Goal: Task Accomplishment & Management: Manage account settings

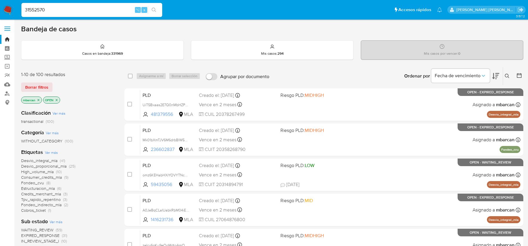
type input "31552570"
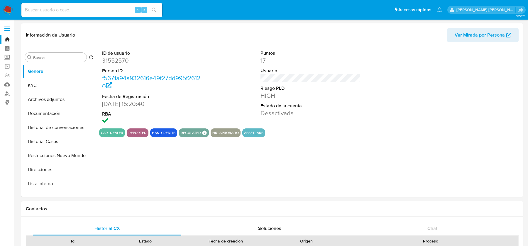
scroll to position [128, 0]
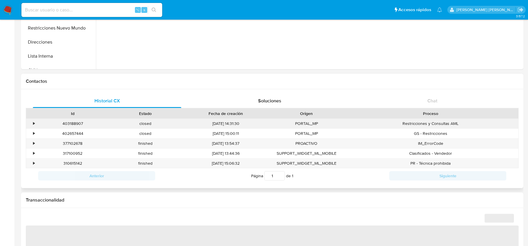
select select "10"
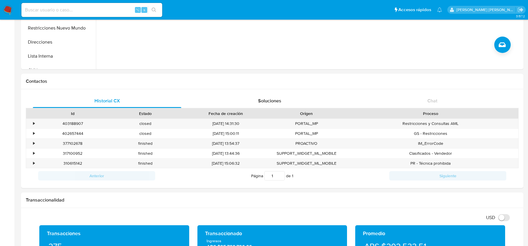
click at [49, 9] on input at bounding box center [91, 10] width 141 height 8
paste input "600325419"
type input "600325419"
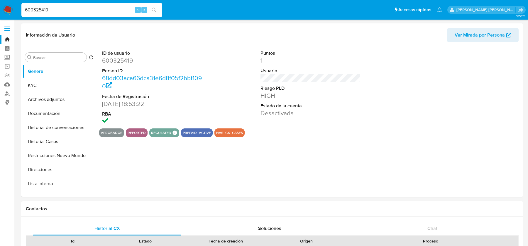
scroll to position [128, 0]
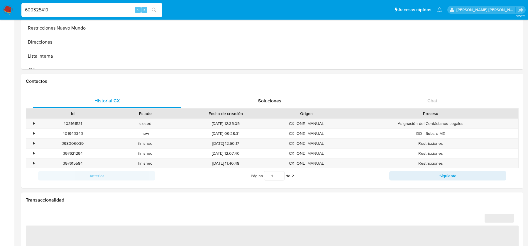
select select "10"
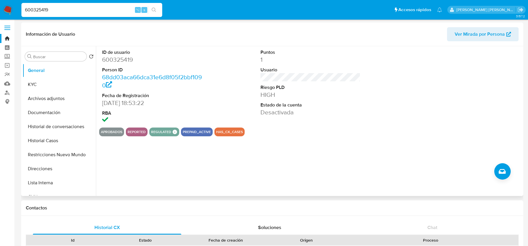
scroll to position [2, 0]
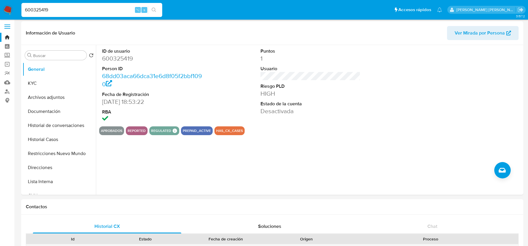
click at [7, 7] on img at bounding box center [8, 10] width 10 height 10
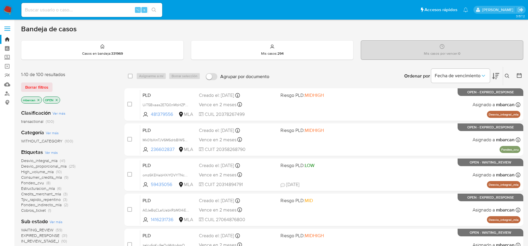
click at [94, 8] on input at bounding box center [91, 10] width 141 height 8
paste input "nBOF5g2DoOEj2IALzHiCOxLb"
type input "nBOF5g2DoOEj2IALzHiCOxLb}"
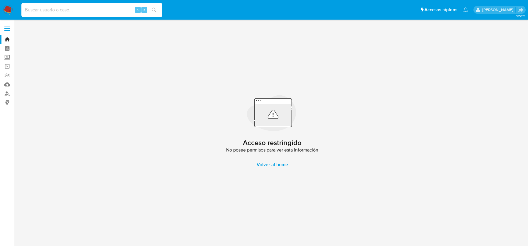
click at [89, 10] on input at bounding box center [91, 10] width 141 height 8
paste input "nBOF5g2DoOEj2IALzHiCOxLb"
type input "nBOF5g2DoOEj2IALzHiCOxLb"
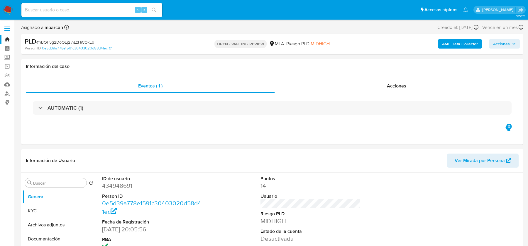
select select "10"
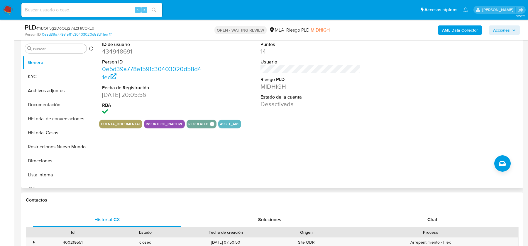
scroll to position [125, 0]
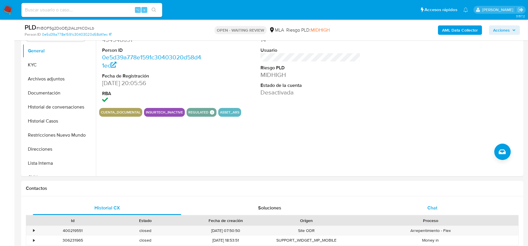
click at [429, 205] on span "Chat" at bounding box center [432, 208] width 10 height 7
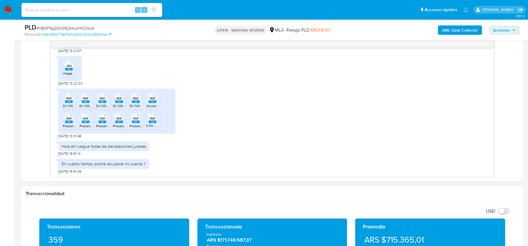
scroll to position [291, 0]
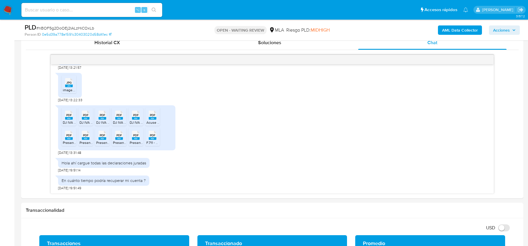
click at [85, 26] on span "# nBOF5g2DoOEj2IALzHiCOxLb" at bounding box center [65, 28] width 58 height 6
copy span "nBOF5g2DoOEj2IALzHiCOxLb"
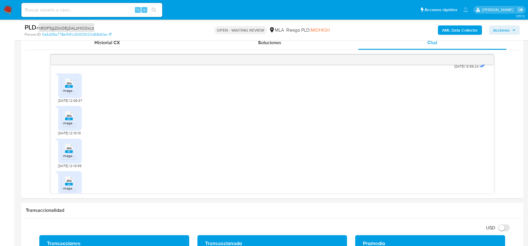
scroll to position [894, 0]
click at [64, 87] on div "JPG JPG" at bounding box center [69, 81] width 12 height 11
click at [71, 113] on rect at bounding box center [74, 109] width 9 height 8
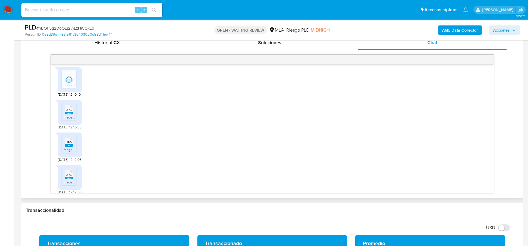
scroll to position [935, 0]
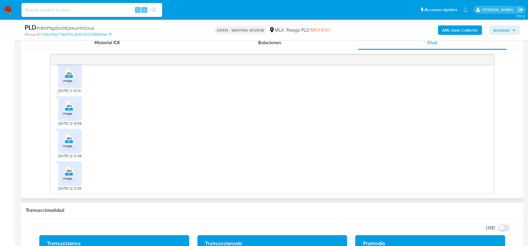
click at [67, 108] on span "JPG" at bounding box center [68, 106] width 5 height 4
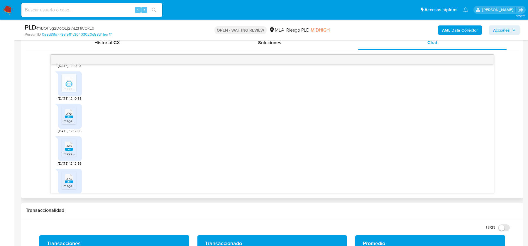
scroll to position [963, 0]
click at [69, 113] on span "JPG" at bounding box center [68, 111] width 5 height 4
click at [69, 113] on span "JPG" at bounding box center [68, 112] width 5 height 4
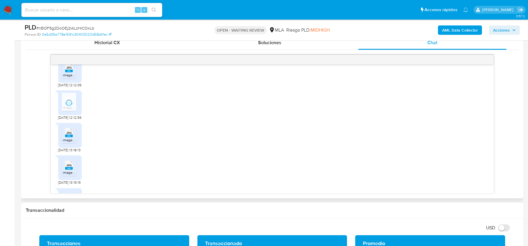
scroll to position [1009, 0]
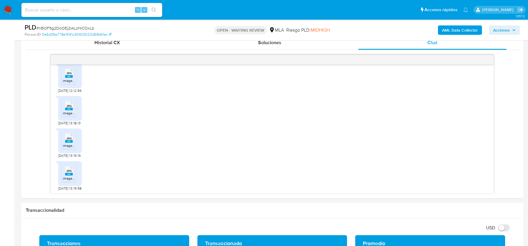
click at [69, 111] on icon "JPG" at bounding box center [69, 106] width 8 height 10
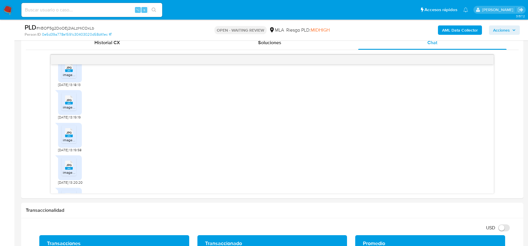
click at [69, 102] on span "JPG" at bounding box center [68, 100] width 5 height 4
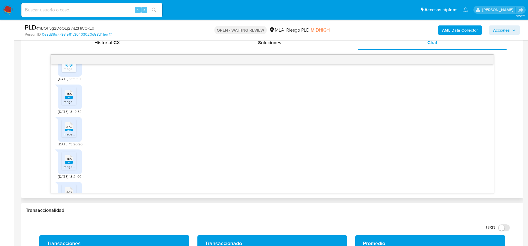
scroll to position [1115, 0]
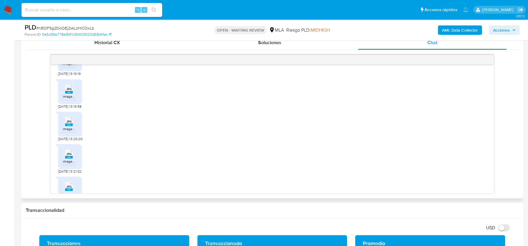
click at [68, 91] on span "JPG" at bounding box center [68, 89] width 5 height 4
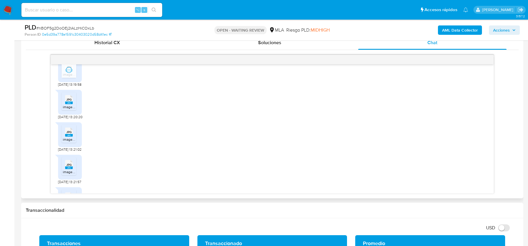
scroll to position [1144, 0]
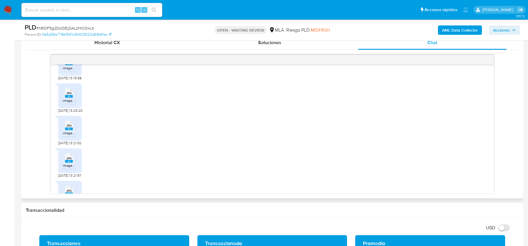
click at [69, 98] on icon "JPG" at bounding box center [69, 93] width 8 height 10
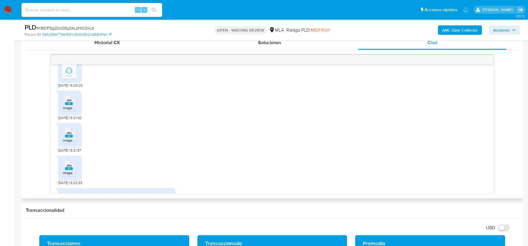
scroll to position [1174, 0]
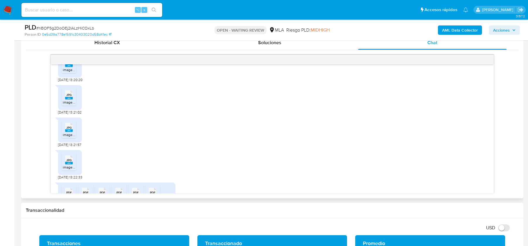
click at [69, 97] on span "JPG" at bounding box center [68, 95] width 5 height 4
click at [68, 130] on span "JPG" at bounding box center [68, 128] width 5 height 4
click at [70, 162] on span "JPG" at bounding box center [68, 161] width 5 height 4
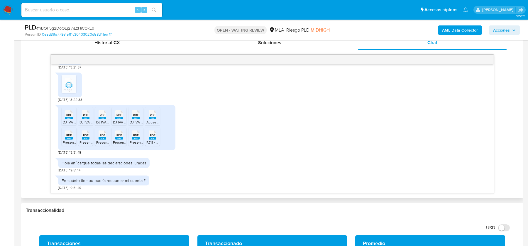
scroll to position [1263, 0]
click at [66, 116] on span "PDF" at bounding box center [69, 115] width 6 height 4
click at [84, 117] on rect at bounding box center [86, 118] width 8 height 3
click at [101, 118] on rect at bounding box center [102, 118] width 8 height 3
click at [120, 117] on rect at bounding box center [119, 118] width 8 height 3
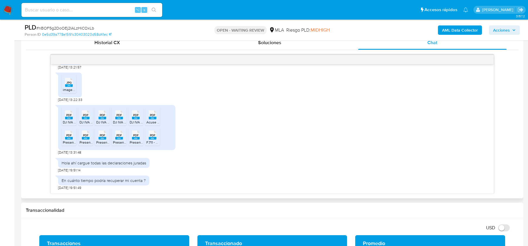
click at [137, 118] on rect at bounding box center [136, 118] width 8 height 3
click at [153, 117] on rect at bounding box center [153, 118] width 8 height 3
click at [69, 138] on rect at bounding box center [69, 138] width 8 height 3
click at [88, 139] on rect at bounding box center [86, 138] width 8 height 3
click at [100, 139] on rect at bounding box center [102, 138] width 8 height 3
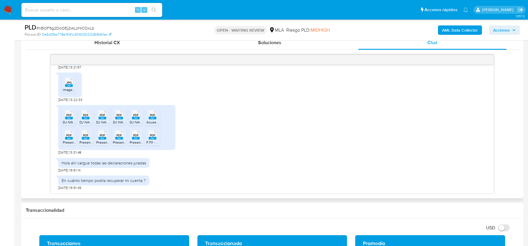
click at [120, 140] on span "Presentacion IVA 01-2025.pdf" at bounding box center [136, 142] width 46 height 5
click at [135, 138] on rect at bounding box center [136, 138] width 8 height 3
click at [153, 138] on rect at bounding box center [153, 138] width 8 height 3
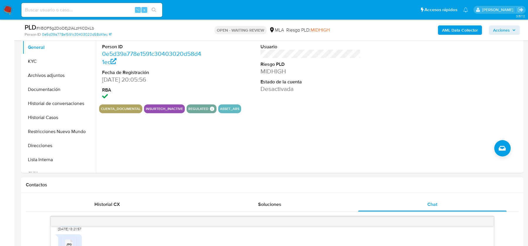
scroll to position [112, 0]
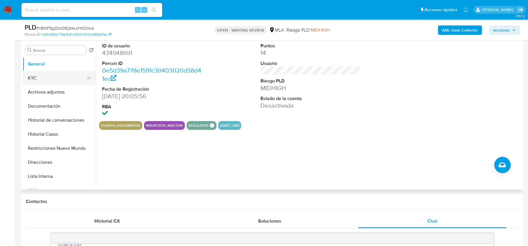
click at [37, 75] on button "KYC" at bounding box center [57, 78] width 69 height 14
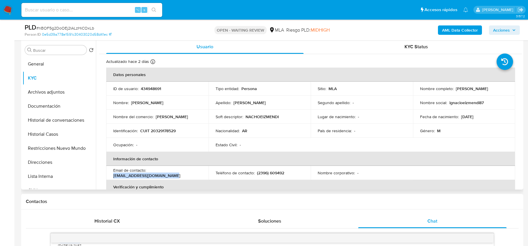
drag, startPoint x: 113, startPoint y: 175, endPoint x: 184, endPoint y: 176, distance: 70.9
click at [184, 176] on div "Email de contacto : ignacioeizmendi87@gmail.com" at bounding box center [157, 173] width 88 height 11
copy p "ignacioeizmendi87@gmail.com"
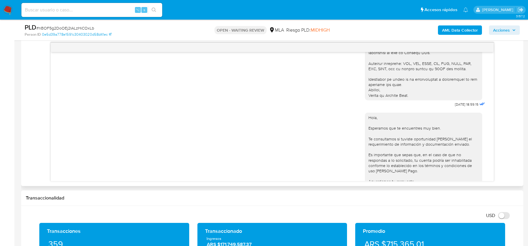
scroll to position [764, 0]
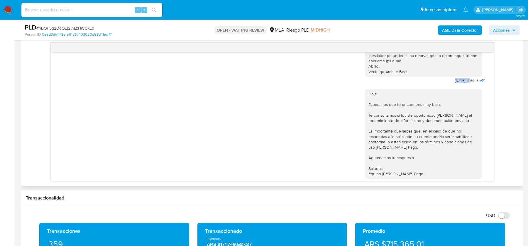
drag, startPoint x: 448, startPoint y: 91, endPoint x: 465, endPoint y: 90, distance: 17.6
click at [465, 83] on span "27/08/2025 18:59:15" at bounding box center [466, 81] width 23 height 5
copy span "27/08/2025"
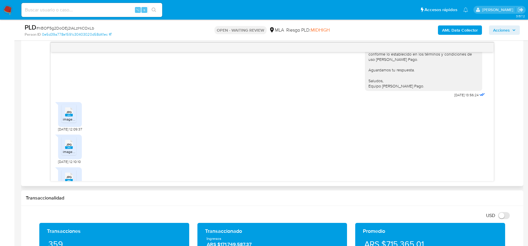
scroll to position [855, 0]
drag, startPoint x: 444, startPoint y: 104, endPoint x: 465, endPoint y: 103, distance: 21.4
click at [465, 96] on div "Hola, Esperamos que te encuentres muy bien. Te consultamos si tuviste oportunid…" at bounding box center [425, 45] width 121 height 102
copy span "29/08/2025"
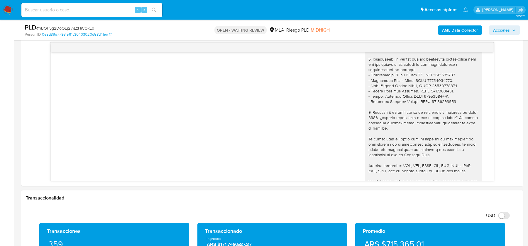
scroll to position [636, 0]
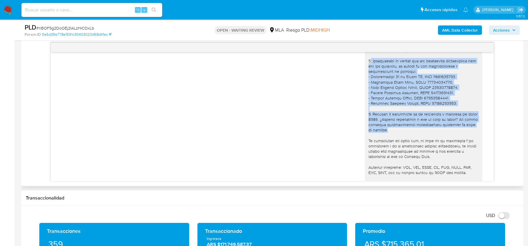
drag, startPoint x: 368, startPoint y: 72, endPoint x: 389, endPoint y: 142, distance: 72.1
click at [389, 142] on div "Hola, Gracias por tu respuesta. Al respecto, ¿podrías enviarnos lo siguiente? 1…" at bounding box center [423, 53] width 110 height 299
copy div "3. Proporciona el vínculo con las siguientes contrapartes con las que operaste,…"
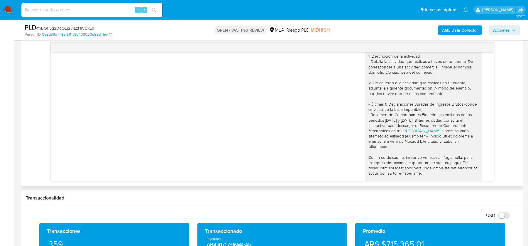
scroll to position [489, 0]
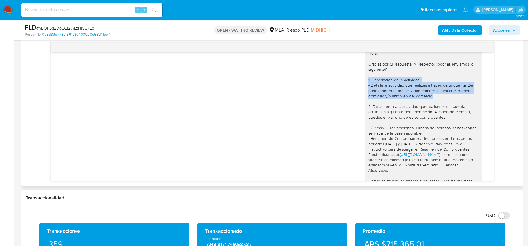
drag, startPoint x: 369, startPoint y: 90, endPoint x: 448, endPoint y: 105, distance: 80.2
click at [448, 105] on div "Hola, Gracias por tu respuesta. Al respecto, ¿podrías enviarnos lo siguiente? 1…" at bounding box center [423, 200] width 110 height 299
copy div "1. Descripción de la actividad: - Detalla la actividad que realizas a través de…"
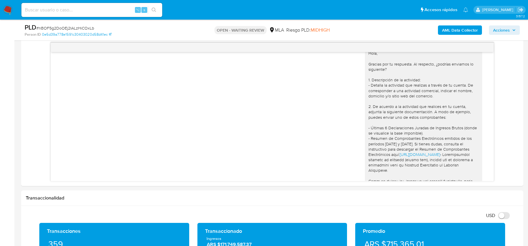
click at [81, 27] on span "# nBOF5g2DoOEj2IALzHiCOxLb" at bounding box center [65, 28] width 58 height 6
copy span "nBOF5g2DoOEj2IALzHiCOxLb"
click at [14, 13] on nav "Pausado Ver notificaciones ⌥ s Accesos rápidos Presiona las siguientes teclas p…" at bounding box center [264, 10] width 528 height 20
click at [11, 13] on img at bounding box center [8, 10] width 10 height 10
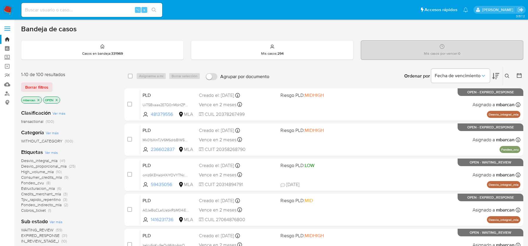
click at [506, 75] on icon at bounding box center [506, 76] width 5 height 5
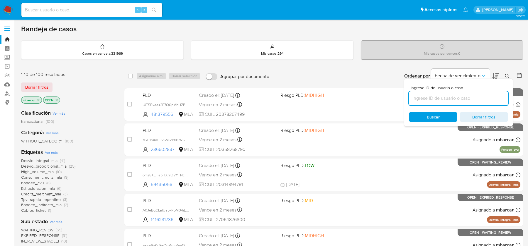
click at [456, 98] on input at bounding box center [458, 99] width 99 height 8
type input "nBOF5g2DoOEj2IALzHiCOxLb"
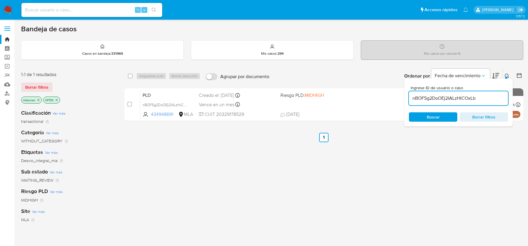
click at [506, 77] on div at bounding box center [506, 78] width 2 height 2
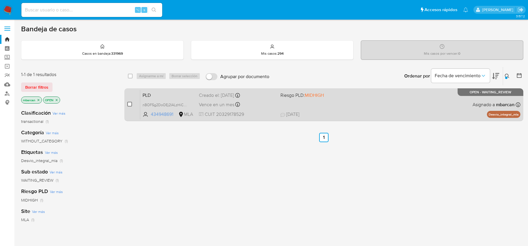
click at [131, 104] on input "checkbox" at bounding box center [129, 104] width 5 height 5
checkbox input "true"
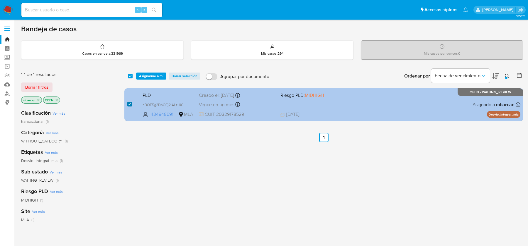
checkbox input "true"
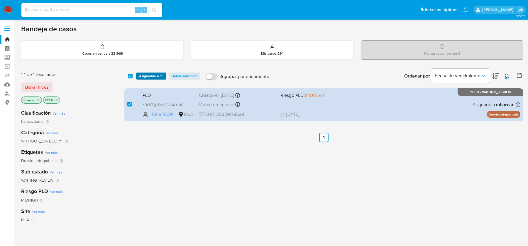
click at [153, 76] on span "Asignarme a mí" at bounding box center [151, 76] width 24 height 6
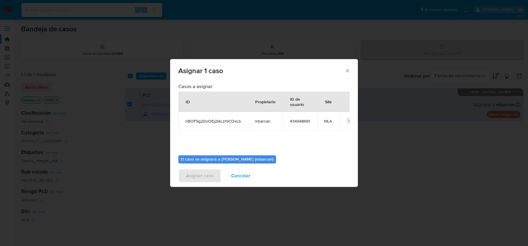
scroll to position [30, 0]
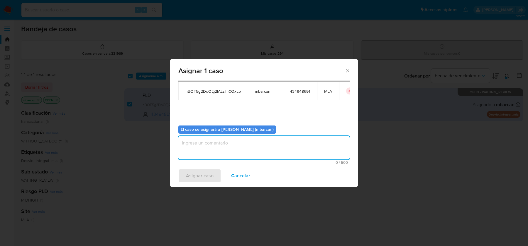
click at [198, 139] on textarea "assign-modal" at bounding box center [263, 147] width 171 height 23
type textarea "analisis"
click at [194, 175] on span "Asignar caso" at bounding box center [200, 176] width 28 height 13
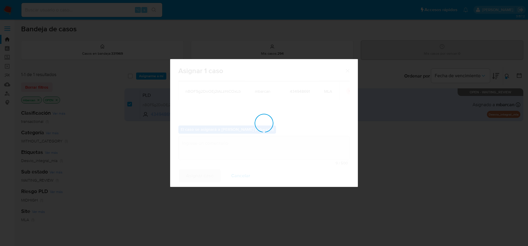
checkbox input "false"
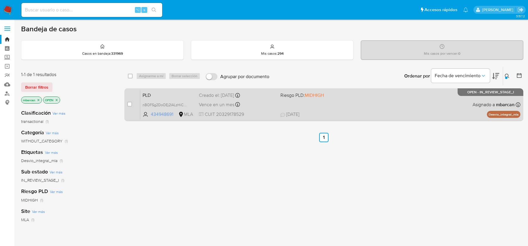
click at [165, 94] on span "PLD" at bounding box center [168, 95] width 52 height 8
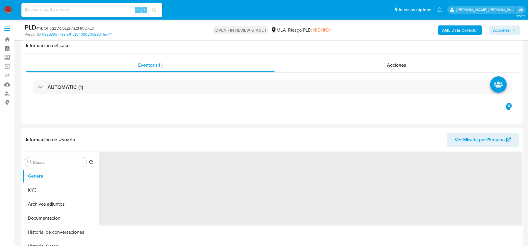
scroll to position [174, 0]
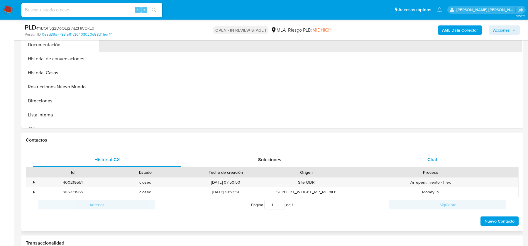
drag, startPoint x: 443, startPoint y: 163, endPoint x: 438, endPoint y: 162, distance: 5.0
click at [443, 163] on div "Chat" at bounding box center [432, 160] width 148 height 14
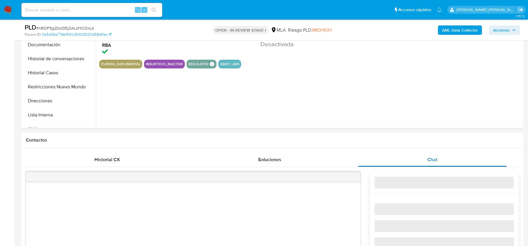
click at [433, 162] on span "Chat" at bounding box center [432, 160] width 10 height 7
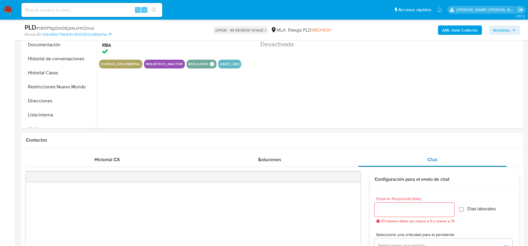
select select "10"
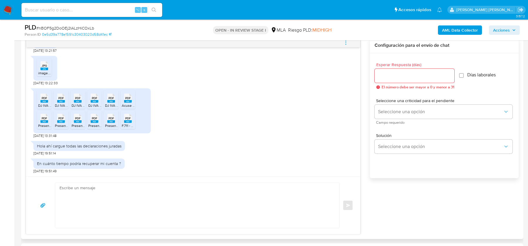
scroll to position [319, 0]
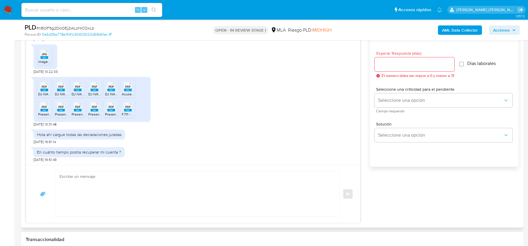
click at [105, 185] on textarea at bounding box center [195, 194] width 272 height 45
paste textarea "Estimado, Gracias por tu respuesta. Te confirmamos la recepción de la documenta…"
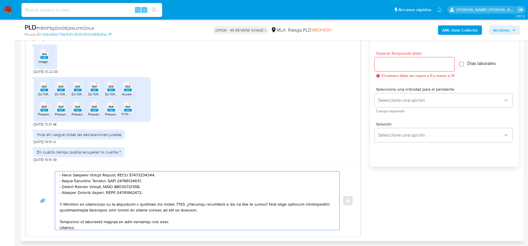
scroll to position [86, 0]
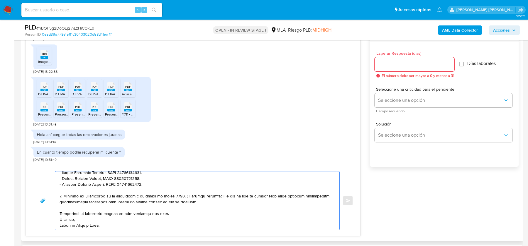
type textarea "Estimado, Gracias por tu respuesta. Te confirmamos la recepción de la documenta…"
click at [409, 69] on div at bounding box center [414, 64] width 80 height 14
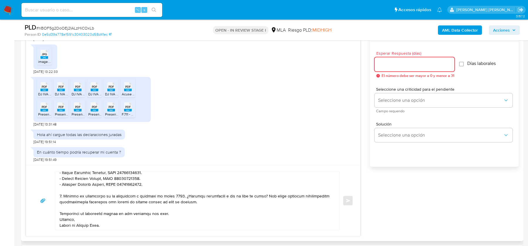
click at [407, 66] on input "Esperar Respuesta (días)" at bounding box center [414, 65] width 80 height 8
type input "2"
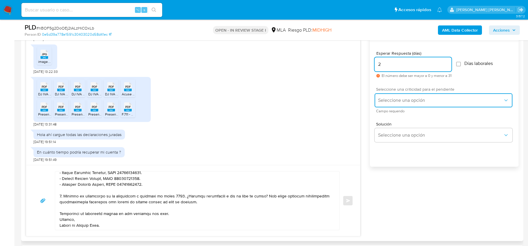
click at [396, 99] on span "Seleccione una opción" at bounding box center [440, 101] width 125 height 6
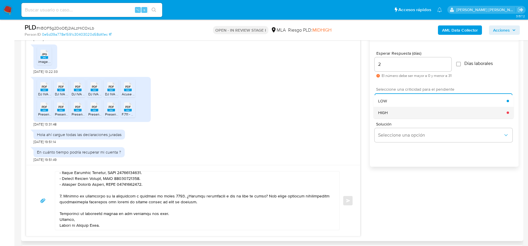
click at [393, 111] on div "HIGH" at bounding box center [442, 113] width 128 height 12
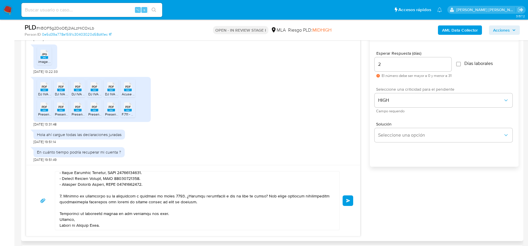
click at [350, 199] on span "Enviar" at bounding box center [348, 201] width 4 height 4
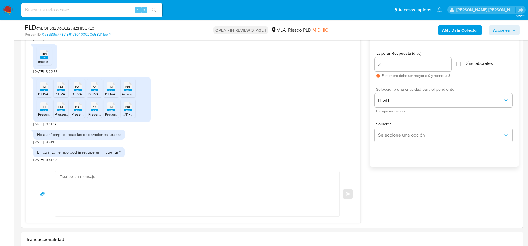
scroll to position [380, 0]
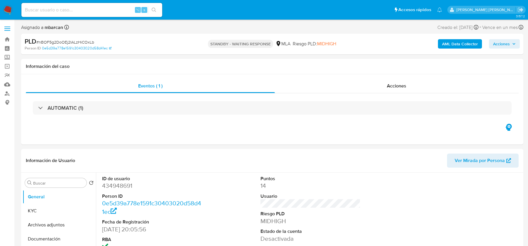
select select "10"
click at [64, 9] on input at bounding box center [91, 10] width 141 height 8
paste input "RSgNr42bMrjrKPj7IuCWzd2K"
type input "RSgNr42bMrjrKPj7IuCWzd2K"
select select "10"
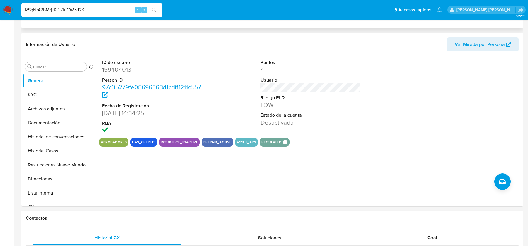
scroll to position [210, 0]
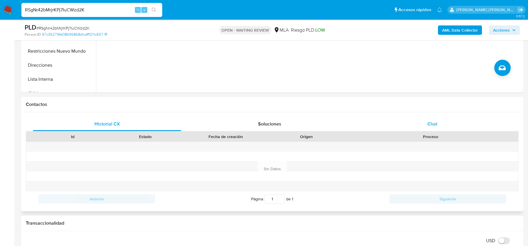
click at [430, 119] on div "Chat" at bounding box center [432, 124] width 148 height 14
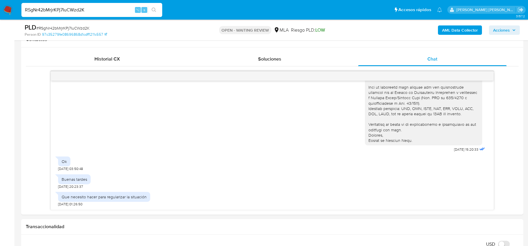
scroll to position [607, 0]
click at [42, 30] on span "# RSgNr42bMrjrKPj7IuCWzd2K" at bounding box center [62, 28] width 53 height 6
click at [9, 13] on img at bounding box center [8, 10] width 10 height 10
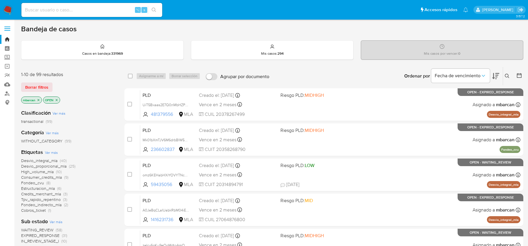
click at [508, 77] on icon at bounding box center [506, 76] width 5 height 5
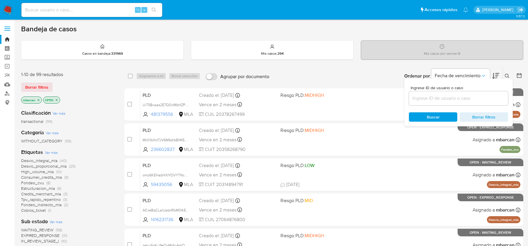
click at [470, 104] on div at bounding box center [458, 98] width 99 height 14
click at [470, 100] on input at bounding box center [458, 99] width 99 height 8
paste input "RSgNr42bMrjrKPj7IuCWzd2K"
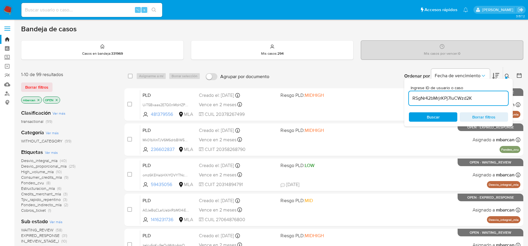
type input "RSgNr42bMrjrKPj7IuCWzd2K"
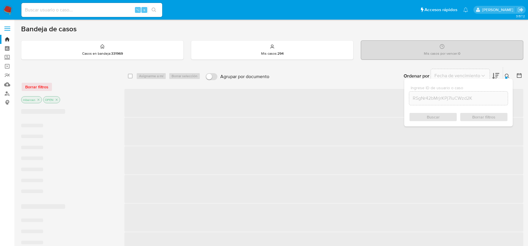
click at [509, 76] on icon at bounding box center [506, 76] width 5 height 5
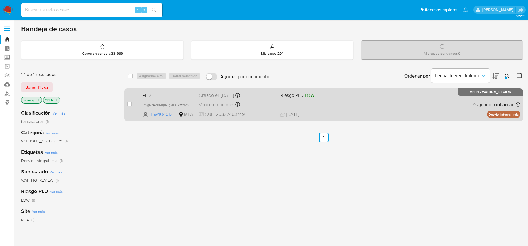
click at [128, 101] on div "case-item-checkbox No es posible asignar el caso" at bounding box center [133, 105] width 13 height 30
click at [128, 103] on input "checkbox" at bounding box center [129, 104] width 5 height 5
checkbox input "true"
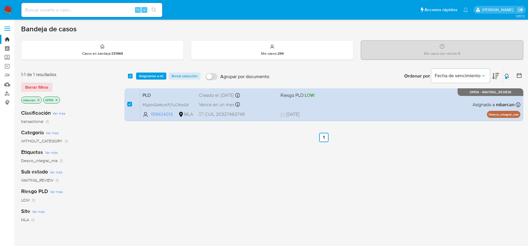
click at [145, 81] on div "select-all-cases-checkbox Asignarme a mí Borrar selección Agrupar por documento…" at bounding box center [323, 76] width 399 height 18
click at [147, 76] on span "Asignarme a mí" at bounding box center [151, 76] width 24 height 6
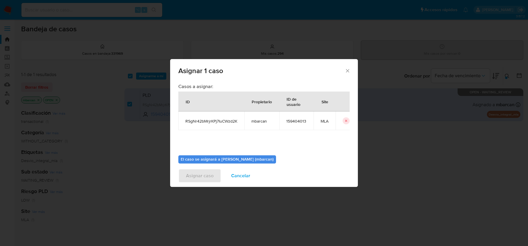
scroll to position [30, 0]
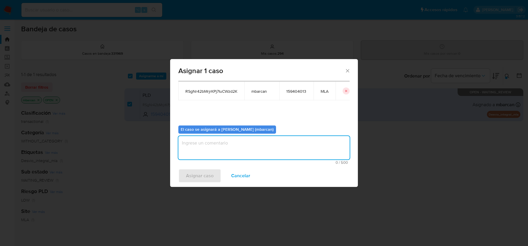
click at [244, 149] on textarea "assign-modal" at bounding box center [263, 147] width 171 height 23
type textarea "análisis"
click at [198, 178] on span "Asignar caso" at bounding box center [200, 176] width 28 height 13
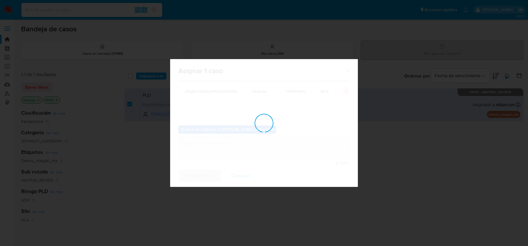
checkbox input "false"
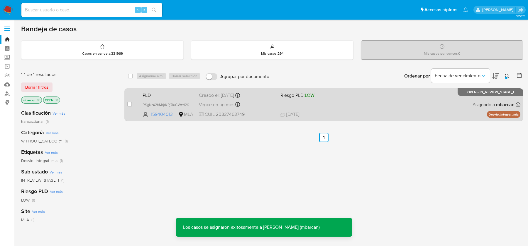
click at [158, 95] on span "PLD" at bounding box center [168, 95] width 52 height 8
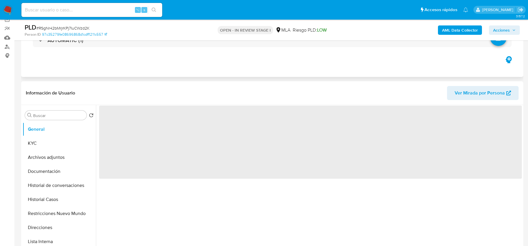
scroll to position [149, 0]
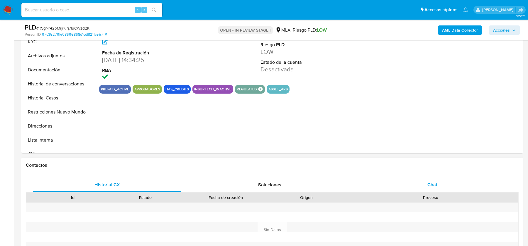
click at [431, 182] on span "Chat" at bounding box center [432, 185] width 10 height 7
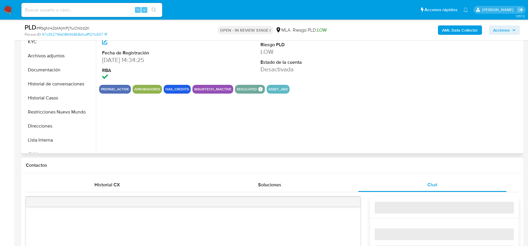
select select "10"
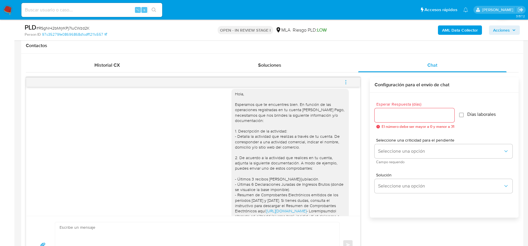
scroll to position [337, 0]
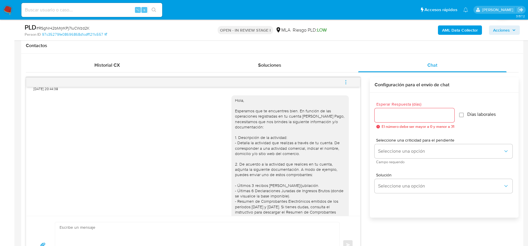
drag, startPoint x: 280, startPoint y: 184, endPoint x: 235, endPoint y: 110, distance: 86.2
copy div "Hola, Esperamos que te encuentres bien. En función de las operaciones registrad…"
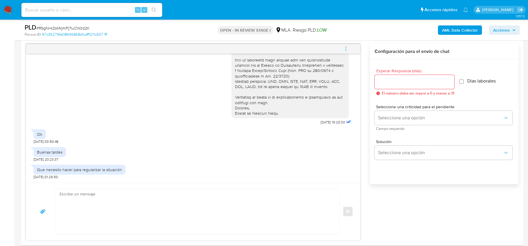
scroll to position [317, 0]
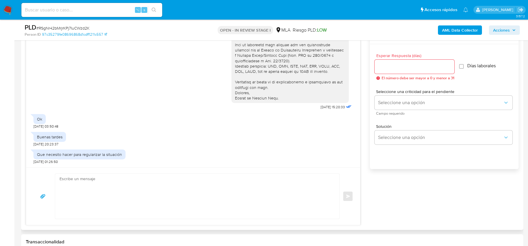
click at [100, 211] on textarea at bounding box center [195, 196] width 272 height 45
paste textarea "Hola, Esperamos que te encuentres bien. En función de las operaciones registrad…"
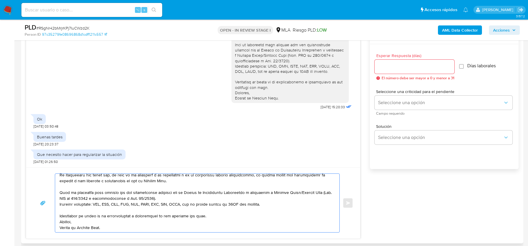
scroll to position [278, 0]
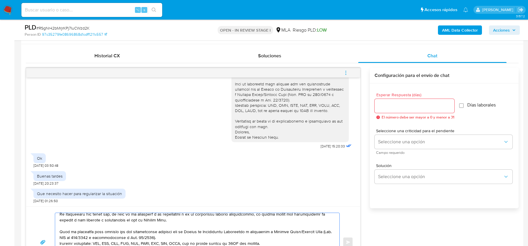
type textarea "Hola, Esperamos que te encuentres bien. En función de las operaciones registrad…"
click at [390, 106] on input "Esperar Respuesta (días)" at bounding box center [414, 106] width 80 height 8
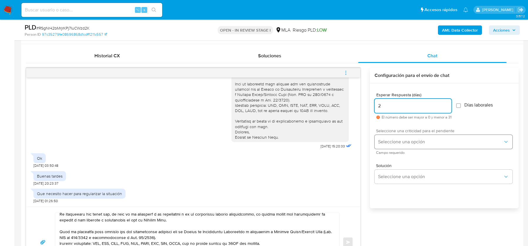
type input "2"
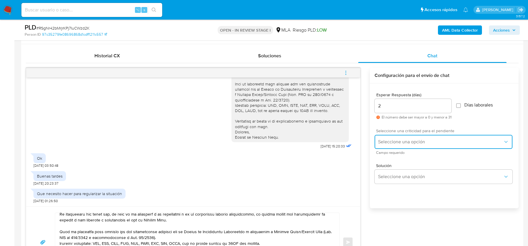
click at [389, 142] on span "Seleccione una opción" at bounding box center [440, 142] width 125 height 6
click at [386, 149] on div "HIGH" at bounding box center [442, 155] width 128 height 12
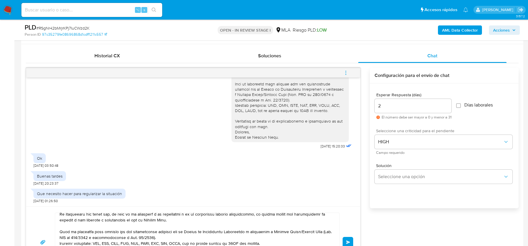
click at [348, 241] on span "Enviar" at bounding box center [348, 243] width 4 height 4
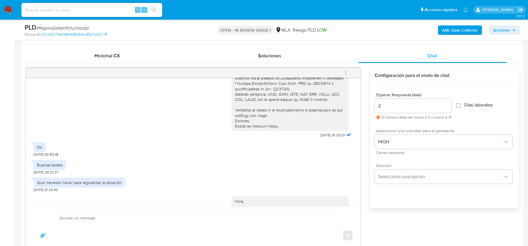
scroll to position [0, 0]
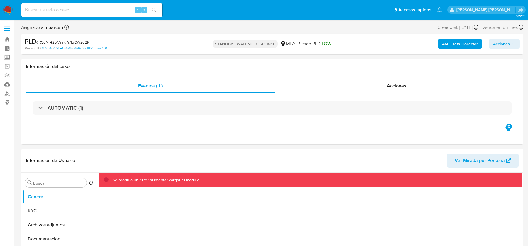
select select "10"
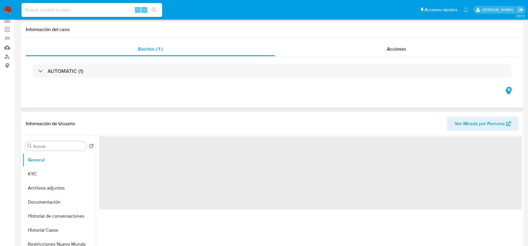
scroll to position [102, 0]
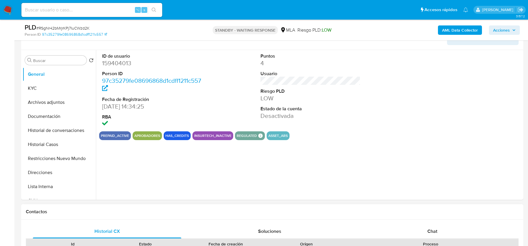
select select "10"
click at [421, 225] on div "Chat" at bounding box center [432, 232] width 148 height 14
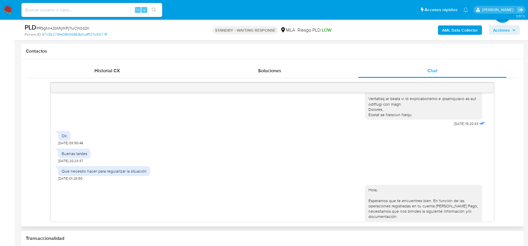
scroll to position [953, 0]
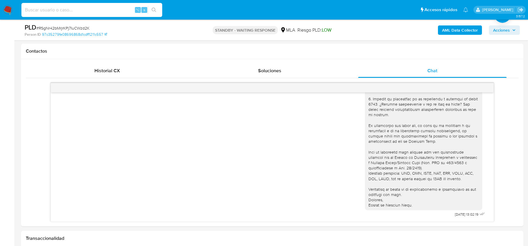
click at [56, 10] on input at bounding box center [91, 10] width 141 height 8
paste input "iyDuulhhKPIglF6p4kwiItux"
type input "iyDuulhhKPIglF6p4kwiItux"
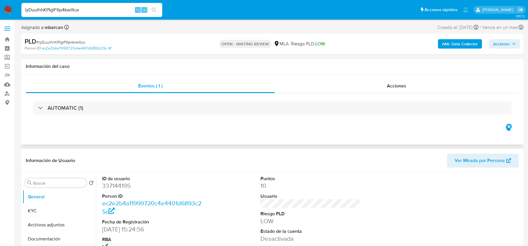
select select "10"
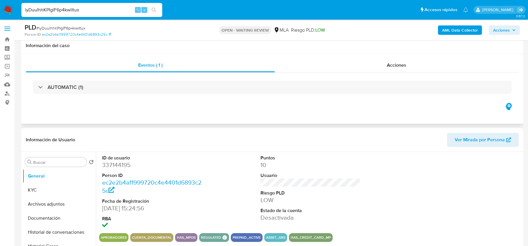
scroll to position [173, 0]
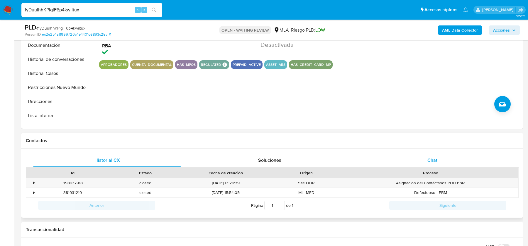
click at [432, 160] on span "Chat" at bounding box center [432, 160] width 10 height 7
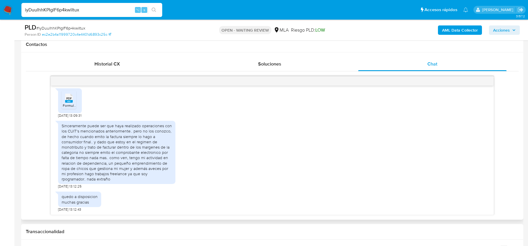
scroll to position [274, 0]
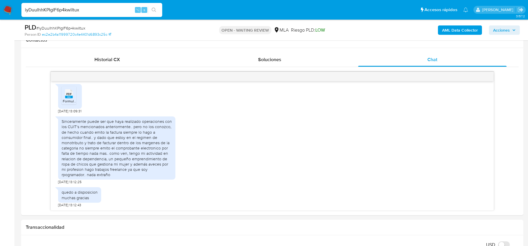
click at [59, 28] on span "# iyDuulhhKPIglF6p4kwiItux" at bounding box center [60, 28] width 49 height 6
copy span "iyDuulhhKPIglF6p4kwiItux"
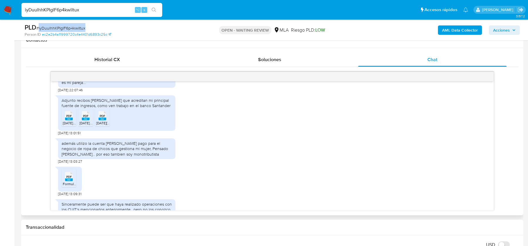
scroll to position [322, 0]
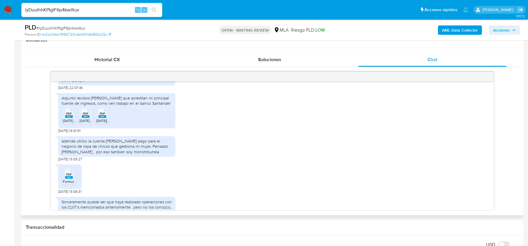
click at [68, 116] on span "PDF" at bounding box center [69, 114] width 6 height 4
click at [83, 116] on span "PDF" at bounding box center [86, 114] width 6 height 4
click at [103, 118] on rect at bounding box center [102, 116] width 8 height 3
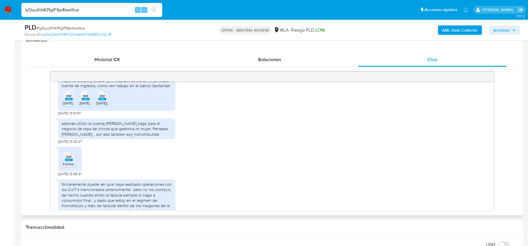
scroll to position [341, 0]
click at [71, 158] on span "PDF" at bounding box center [69, 156] width 6 height 4
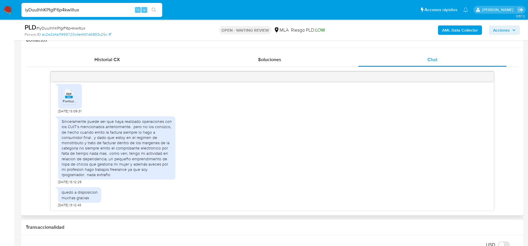
scroll to position [407, 0]
drag, startPoint x: 149, startPoint y: 136, endPoint x: 149, endPoint y: 146, distance: 10.0
click at [149, 146] on div "Sinceramente puede ser que haya realizado operaciones con los CUIT's mencionado…" at bounding box center [117, 148] width 110 height 59
click at [124, 160] on div "Sinceramente puede ser que haya realizado operaciones con los CUIT's mencionado…" at bounding box center [117, 148] width 110 height 59
drag, startPoint x: 123, startPoint y: 145, endPoint x: 123, endPoint y: 148, distance: 3.2
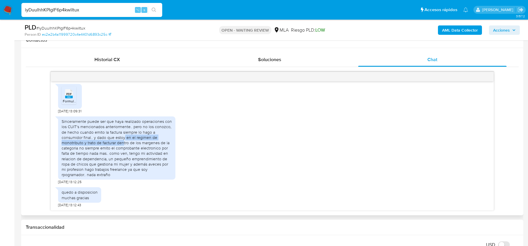
click at [123, 148] on div "Sinceramente puede ser que haya realizado operaciones con los CUIT's mencionado…" at bounding box center [117, 148] width 110 height 59
click at [135, 149] on div "Sinceramente puede ser que haya realizado operaciones con los CUIT's mencionado…" at bounding box center [117, 148] width 110 height 59
drag, startPoint x: 91, startPoint y: 155, endPoint x: 130, endPoint y: 155, distance: 39.3
click at [130, 155] on div "Sinceramente puede ser que haya realizado operaciones con los CUIT's mencionado…" at bounding box center [117, 148] width 110 height 59
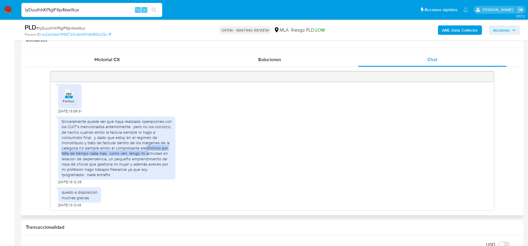
drag, startPoint x: 145, startPoint y: 154, endPoint x: 146, endPoint y: 159, distance: 5.1
click at [146, 159] on div "Sinceramente puede ser que haya realizado operaciones con los CUIT's mencionado…" at bounding box center [117, 148] width 110 height 59
drag, startPoint x: 152, startPoint y: 159, endPoint x: 152, endPoint y: 162, distance: 3.2
click at [152, 162] on div "Sinceramente puede ser que haya realizado operaciones con los CUIT's mencionado…" at bounding box center [117, 148] width 110 height 59
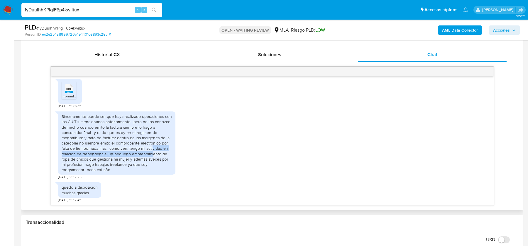
scroll to position [280, 0]
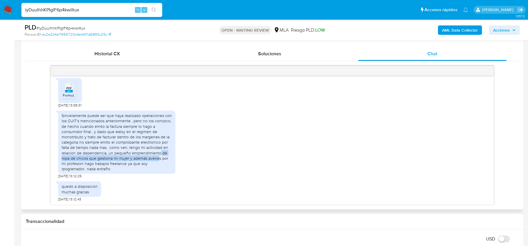
click at [159, 156] on div "Sinceramente puede ser que haya realizado operaciones con los CUIT's mencionado…" at bounding box center [117, 142] width 110 height 59
click at [119, 164] on div "Sinceramente puede ser que haya realizado operaciones con los CUIT's mencionado…" at bounding box center [117, 142] width 110 height 59
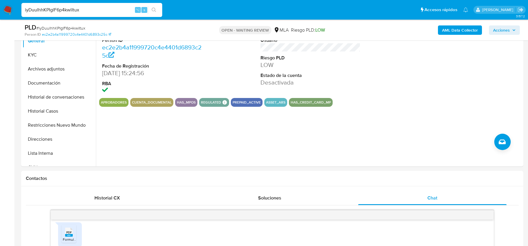
scroll to position [54, 0]
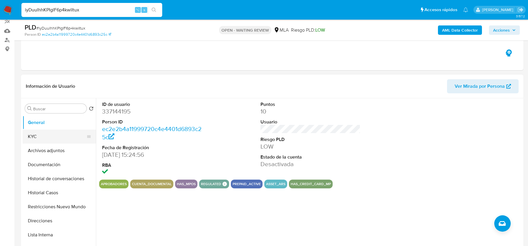
click at [57, 137] on button "KYC" at bounding box center [57, 137] width 69 height 14
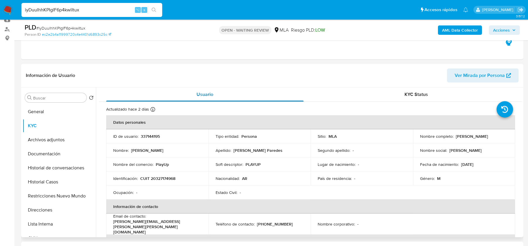
scroll to position [75, 0]
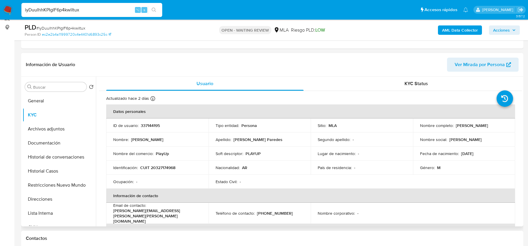
click at [164, 168] on p "CUIT 20327174968" at bounding box center [157, 167] width 35 height 5
copy p "20327174968"
click at [164, 167] on p "CUIT 20327174968" at bounding box center [157, 167] width 35 height 5
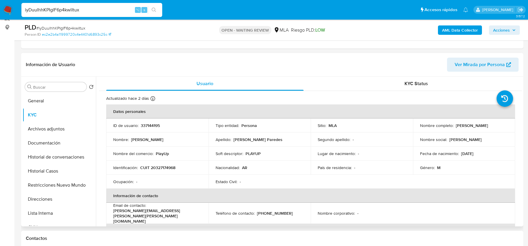
click at [161, 167] on p "CUIT 20327174968" at bounding box center [157, 167] width 35 height 5
copy p "20327174968"
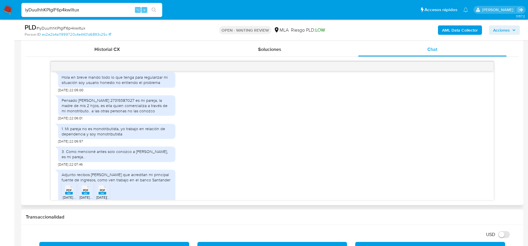
scroll to position [236, 0]
drag, startPoint x: 62, startPoint y: 109, endPoint x: 158, endPoint y: 119, distance: 96.1
click at [158, 113] on div "Pensado María Rocio de CUIT 27319387027 es mi pareja, la madre de mis 2 hijos, …" at bounding box center [117, 105] width 110 height 16
copy div "Pensado María Rocio de CUIT 27319387027 es mi pareja, la madre de mis 2 hijos, …"
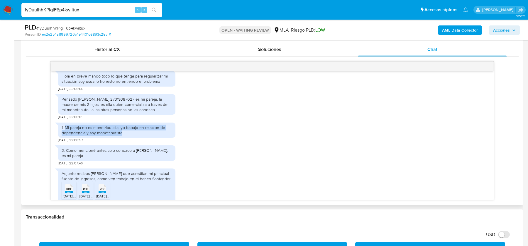
drag, startPoint x: 65, startPoint y: 138, endPoint x: 132, endPoint y: 142, distance: 67.3
click at [132, 136] on div "1. Mi pareja no es monotributista, yo trabajo en relación de dependencia y soy …" at bounding box center [117, 130] width 110 height 11
copy div "Mi pareja no es monotributista, yo trabajo en relación de dependencia y soy mon…"
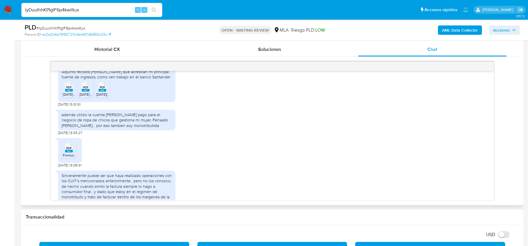
scroll to position [336, 0]
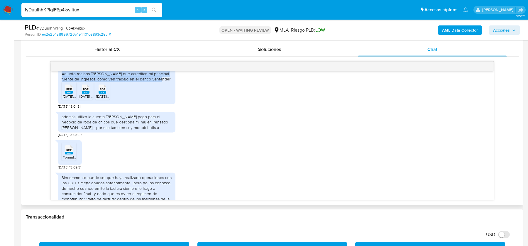
drag, startPoint x: 69, startPoint y: 84, endPoint x: 169, endPoint y: 88, distance: 99.2
click at [169, 82] on div "Adjunto recibos de sueldo que acreditan mi principal fuente de ingresos, como v…" at bounding box center [117, 76] width 110 height 11
copy div "Adjunto recibos de sueldo que acreditan mi principal fuente de ingresos, como v…"
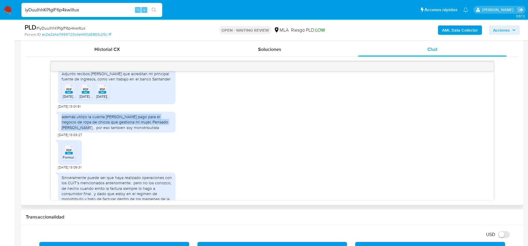
drag, startPoint x: 62, startPoint y: 127, endPoint x: 172, endPoint y: 132, distance: 110.6
click at [172, 132] on div "además utilizo la cuenta de mercado pago para el negocio de ropa de chicos que …" at bounding box center [116, 122] width 117 height 21
copy div "además utilizo la cuenta de mercado pago para el negocio de ropa de chicos que …"
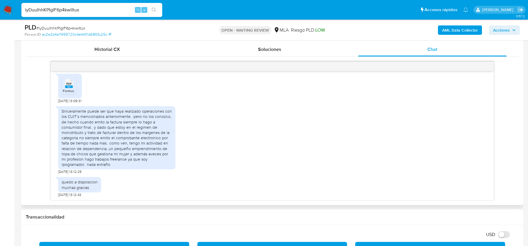
scroll to position [413, 0]
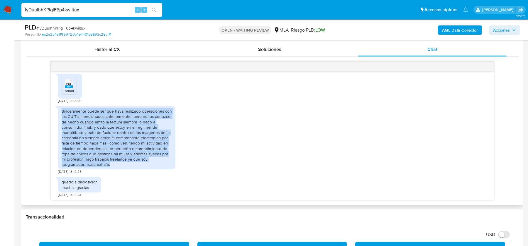
drag, startPoint x: 62, startPoint y: 111, endPoint x: 112, endPoint y: 164, distance: 72.8
click at [112, 164] on div "Sinceramente puede ser que haya realizado operaciones con los CUIT's mencionado…" at bounding box center [117, 138] width 110 height 59
copy div "Sinceramente puede ser que haya realizado operaciones con los CUIT's mencionado…"
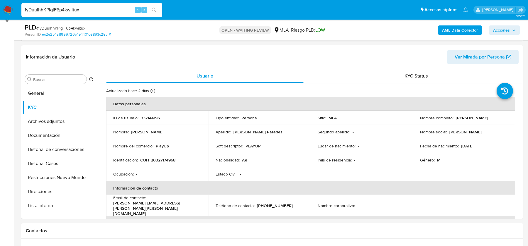
scroll to position [64, 0]
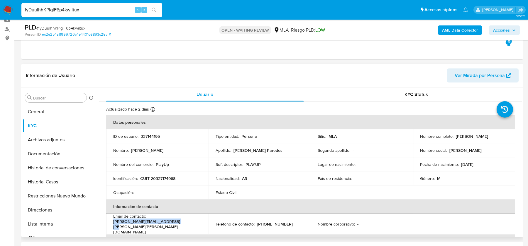
drag, startPoint x: 113, startPoint y: 224, endPoint x: 186, endPoint y: 223, distance: 73.3
click at [186, 223] on div "Email de contacto : mauro.sebastian.volpe@gmail.com" at bounding box center [157, 224] width 88 height 21
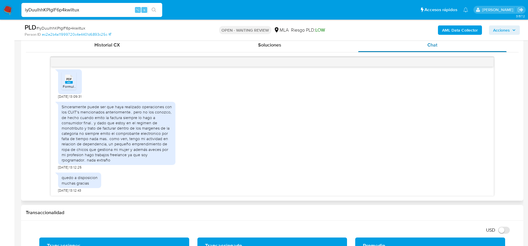
scroll to position [811, 0]
click at [5, 12] on img at bounding box center [8, 10] width 10 height 10
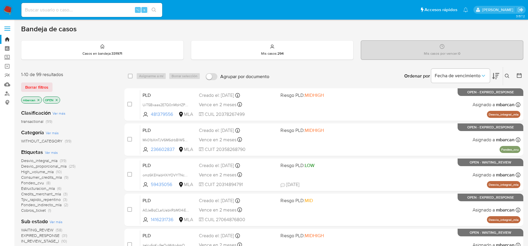
click at [506, 78] on icon at bounding box center [506, 76] width 5 height 5
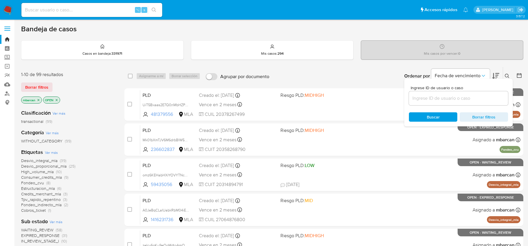
click at [469, 101] on input at bounding box center [458, 99] width 99 height 8
type input "7j5luCuZprE1f6KfvYcRTAgT"
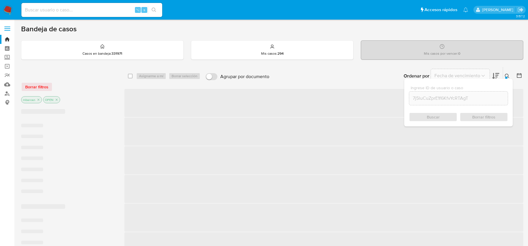
click at [506, 77] on div at bounding box center [506, 78] width 2 height 2
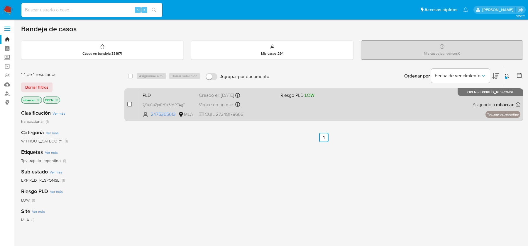
click at [129, 104] on input "checkbox" at bounding box center [129, 104] width 5 height 5
checkbox input "true"
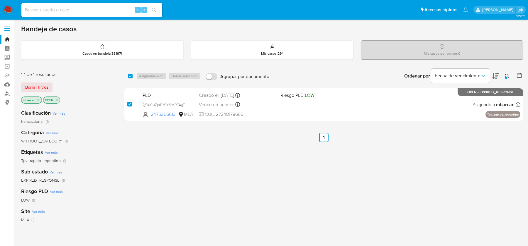
checkbox input "true"
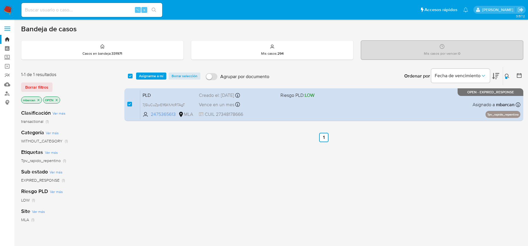
click at [146, 80] on div "select-all-cases-checkbox Asignarme a mí Borrar selección Agrupar por documento…" at bounding box center [323, 76] width 399 height 18
click at [147, 77] on span "Asignarme a mí" at bounding box center [151, 76] width 24 height 6
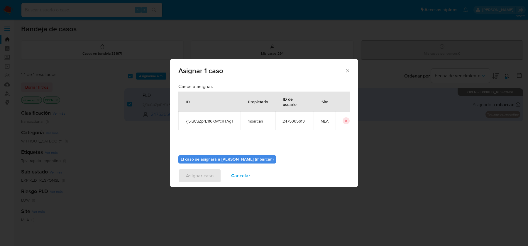
scroll to position [30, 0]
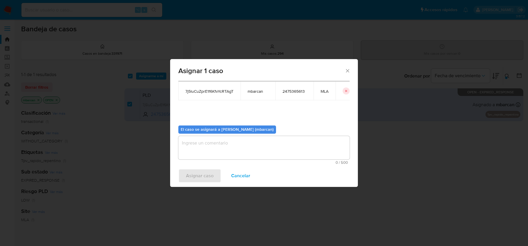
click at [244, 147] on textarea "assign-modal" at bounding box center [263, 147] width 171 height 23
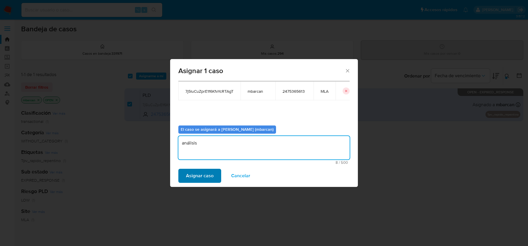
type textarea "análisis"
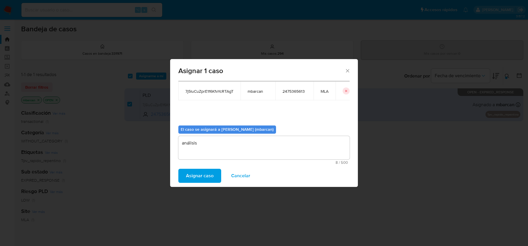
click at [202, 179] on span "Asignar caso" at bounding box center [200, 176] width 28 height 13
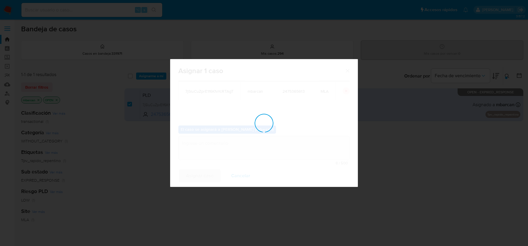
checkbox input "false"
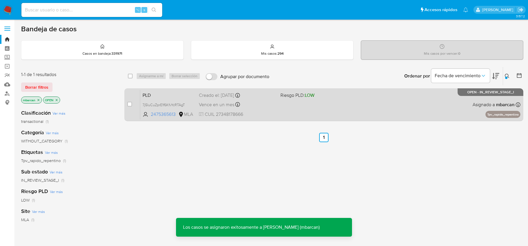
click at [159, 92] on span "PLD" at bounding box center [168, 95] width 52 height 8
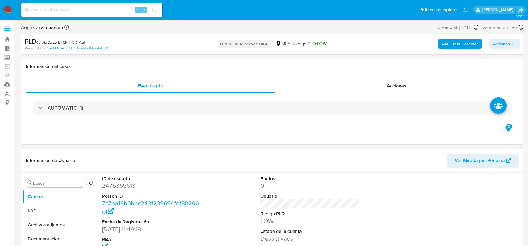
select select "10"
click at [67, 42] on span "# 7j5luCuZprE1f6KfvYcRTAgT" at bounding box center [61, 42] width 50 height 6
click at [118, 187] on dd "2475365613" at bounding box center [152, 186] width 100 height 8
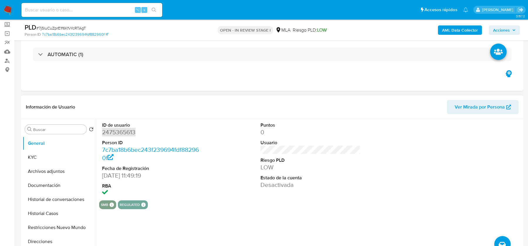
scroll to position [64, 0]
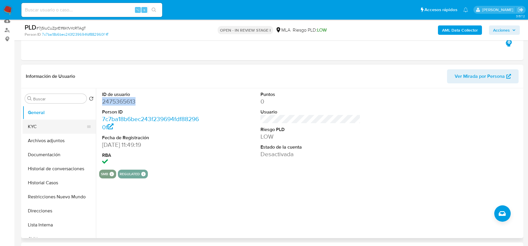
click at [60, 127] on button "KYC" at bounding box center [57, 127] width 69 height 14
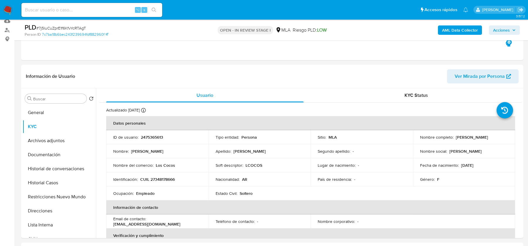
click at [460, 30] on b "AML Data Collector" at bounding box center [460, 29] width 36 height 9
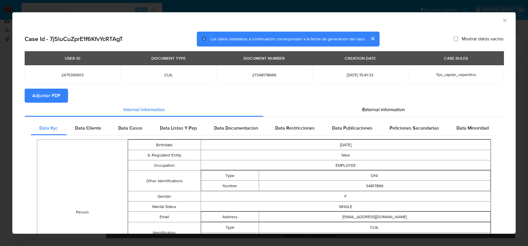
click at [370, 101] on section "Adjuntar PDF" at bounding box center [264, 96] width 478 height 14
click at [370, 107] on span "External information" at bounding box center [383, 109] width 42 height 7
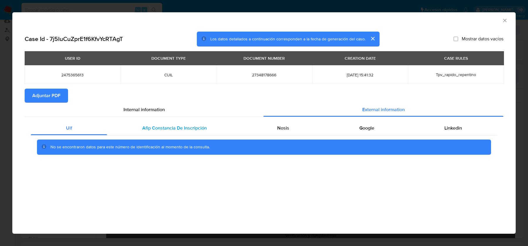
click at [202, 129] on span "Afip Constancia De Inscripción" at bounding box center [174, 128] width 64 height 7
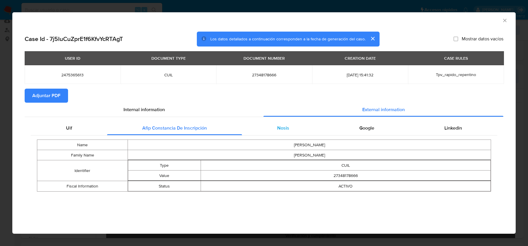
click at [276, 131] on div "Nosis" at bounding box center [283, 128] width 82 height 14
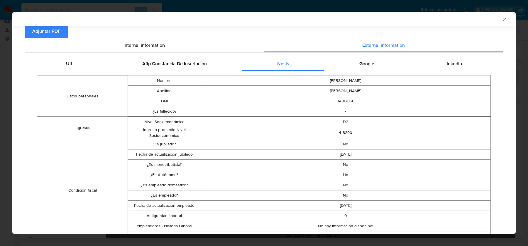
scroll to position [51, 0]
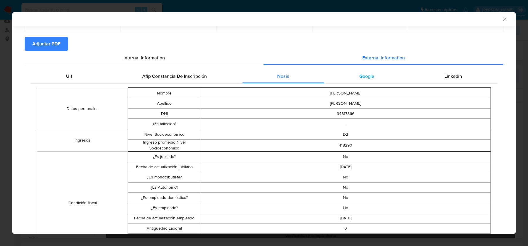
click at [365, 77] on span "Google" at bounding box center [366, 76] width 15 height 7
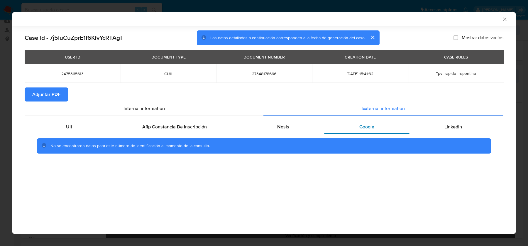
scroll to position [0, 0]
click at [438, 132] on div "Linkedin" at bounding box center [453, 127] width 88 height 14
click at [40, 97] on span "Adjuntar PDF" at bounding box center [46, 94] width 28 height 13
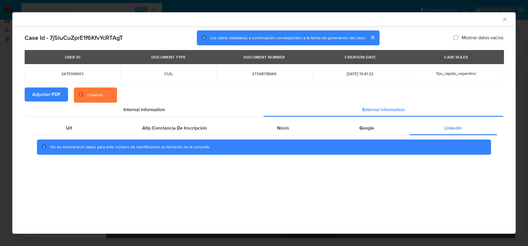
click at [273, 73] on span "27348178666" at bounding box center [264, 73] width 82 height 5
copy span "27348178666"
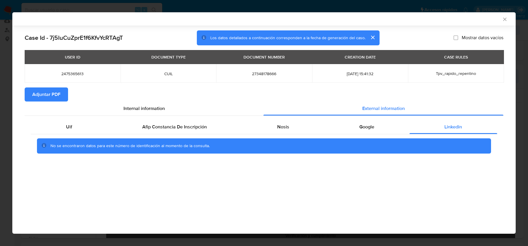
click at [500, 20] on div "AML Data Collector" at bounding box center [258, 18] width 485 height 5
click at [503, 20] on icon "Cerrar ventana" at bounding box center [504, 19] width 6 height 6
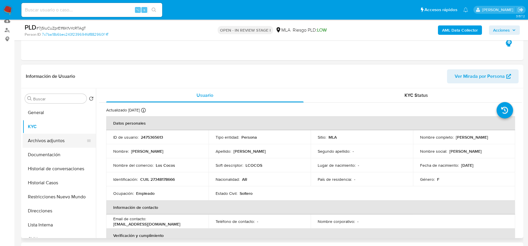
click at [45, 134] on button "Archivos adjuntos" at bounding box center [57, 141] width 69 height 14
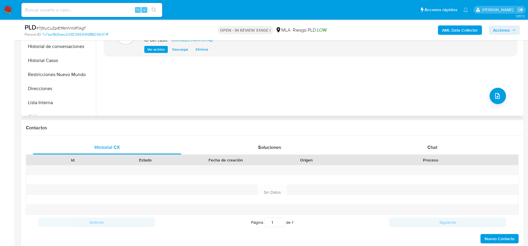
scroll to position [218, 0]
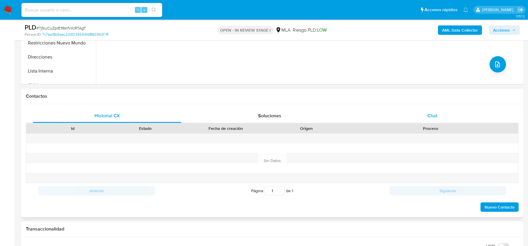
click at [420, 118] on div "Chat" at bounding box center [432, 116] width 148 height 14
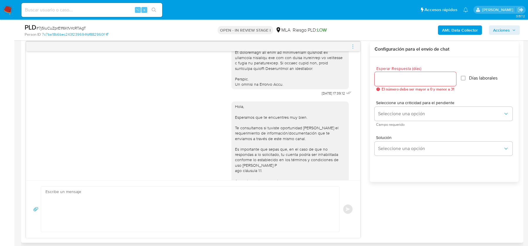
scroll to position [273, 0]
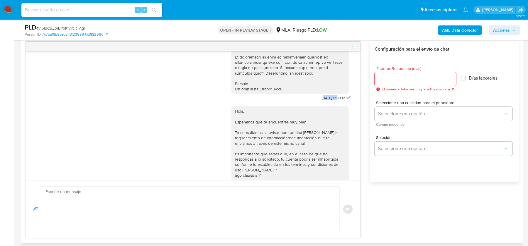
drag, startPoint x: 316, startPoint y: 110, endPoint x: 332, endPoint y: 110, distance: 16.1
click at [332, 101] on span "18/08/2025 17:39:12" at bounding box center [333, 98] width 23 height 5
drag, startPoint x: 313, startPoint y: 108, endPoint x: 332, endPoint y: 109, distance: 18.8
copy span "[DATE]"
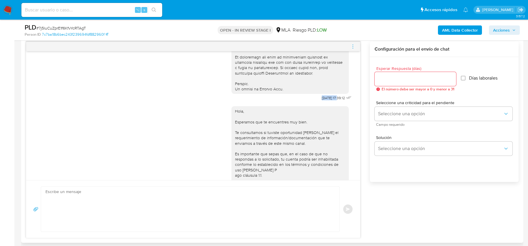
scroll to position [332, 0]
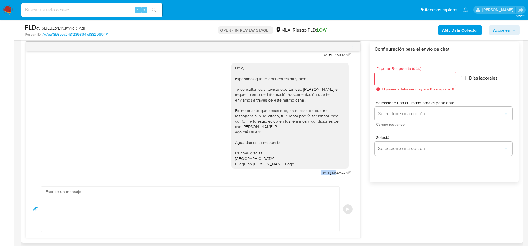
drag, startPoint x: 311, startPoint y: 171, endPoint x: 331, endPoint y: 172, distance: 19.9
click at [331, 172] on div "Hola, Esperamos que te encuentres muy bien. Te consultamos si tuviste oportunid…" at bounding box center [291, 118] width 121 height 118
copy span "22/08/2025"
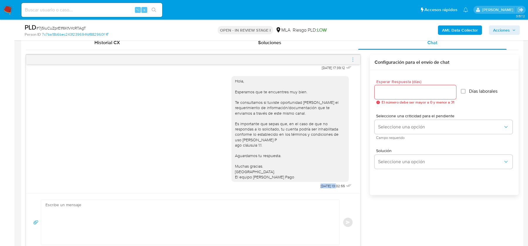
click at [351, 61] on icon "menu-action" at bounding box center [352, 59] width 5 height 5
click at [313, 46] on li "Cerrar conversación" at bounding box center [320, 47] width 60 height 11
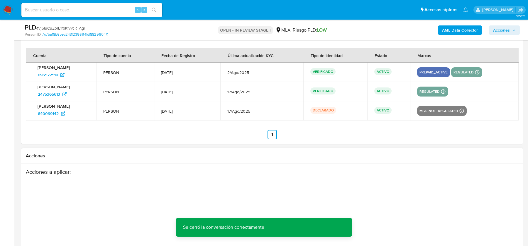
scroll to position [1066, 0]
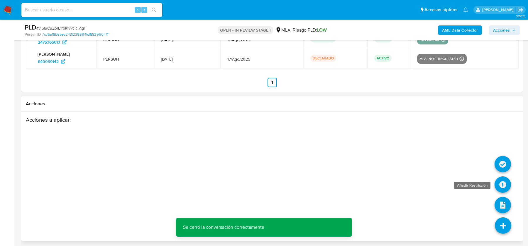
click at [497, 181] on icon at bounding box center [502, 185] width 16 height 16
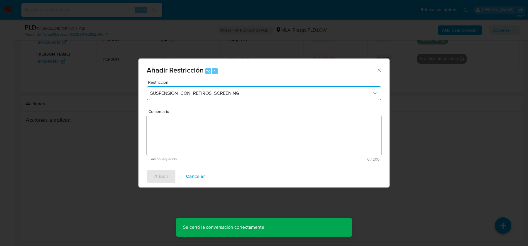
click at [171, 92] on span "SUSPENSION_CON_RETIROS_SCREENING" at bounding box center [261, 94] width 222 height 6
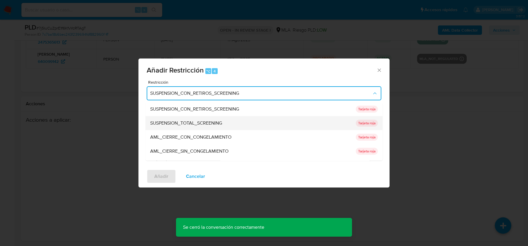
scroll to position [124, 0]
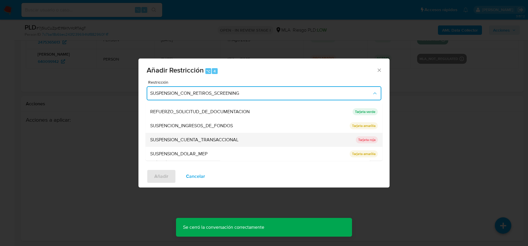
click at [180, 142] on span "SUSPENSION_CUENTA_TRANSACCIONAL" at bounding box center [194, 140] width 88 height 6
click at [180, 142] on textarea "Comentario" at bounding box center [264, 135] width 234 height 41
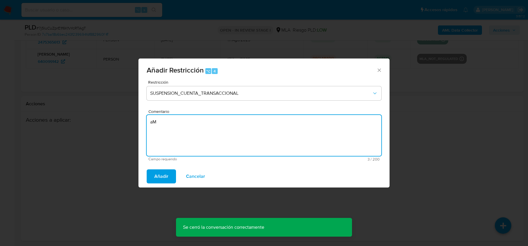
type textarea "a"
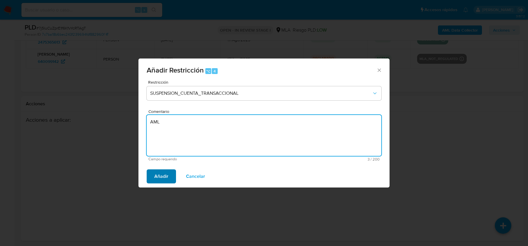
type textarea "AML"
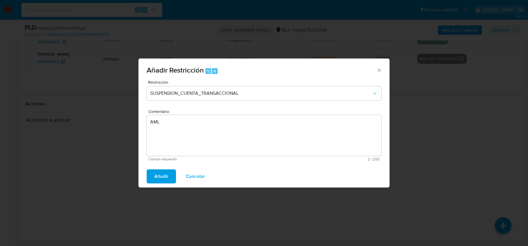
click at [157, 178] on span "Añadir" at bounding box center [161, 176] width 14 height 13
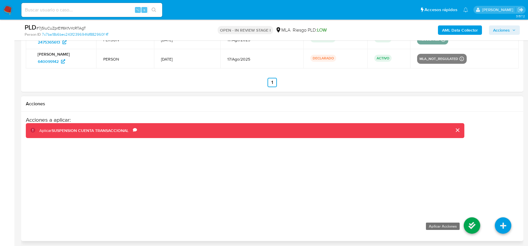
click at [468, 218] on icon at bounding box center [471, 226] width 16 height 16
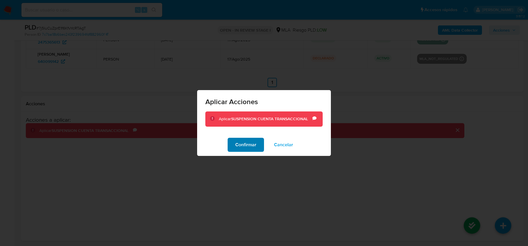
click at [241, 140] on span "Confirmar" at bounding box center [245, 145] width 21 height 13
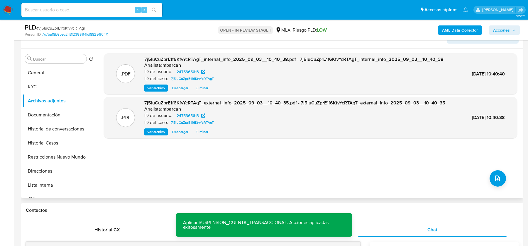
scroll to position [72, 0]
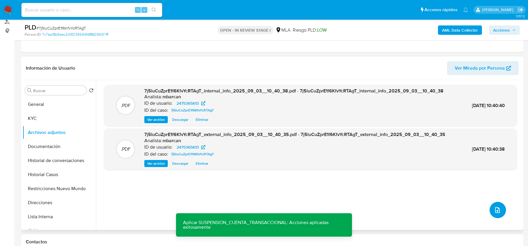
click at [501, 205] on button "upload-file" at bounding box center [497, 210] width 16 height 16
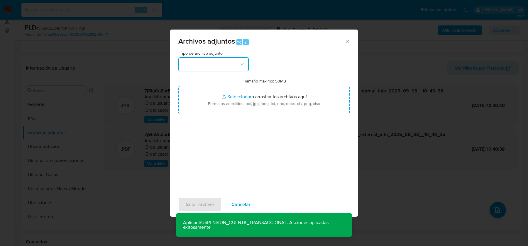
click at [224, 64] on button "button" at bounding box center [213, 64] width 70 height 14
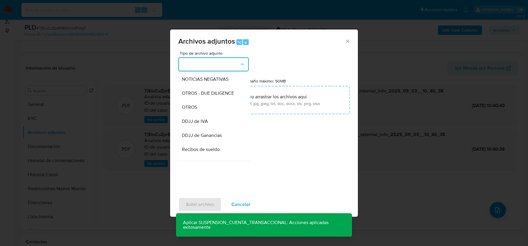
scroll to position [86, 0]
click at [215, 108] on div "OTROS" at bounding box center [212, 107] width 60 height 14
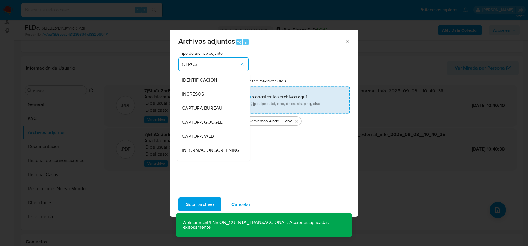
scroll to position [76, 0]
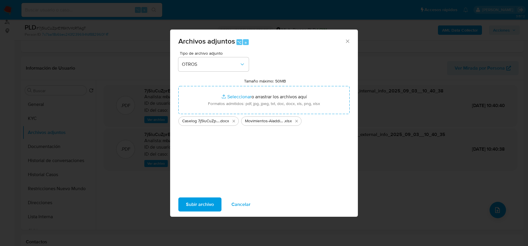
click at [310, 157] on div "Tipo de archivo adjunto OTROS Tamaño máximo: 50MB Seleccionar archivos Seleccio…" at bounding box center [263, 120] width 171 height 138
click at [192, 205] on span "Subir archivo" at bounding box center [200, 204] width 28 height 13
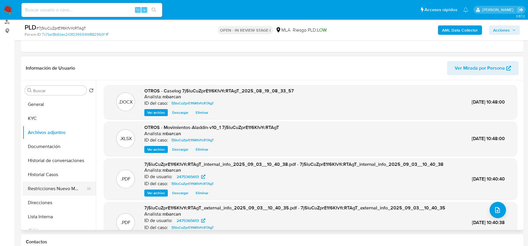
click at [58, 193] on button "Restricciones Nuevo Mundo" at bounding box center [57, 189] width 69 height 14
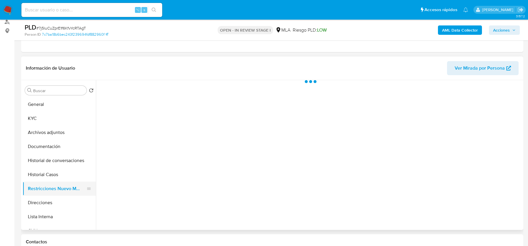
click at [58, 193] on button "Restricciones Nuevo Mundo" at bounding box center [57, 189] width 69 height 14
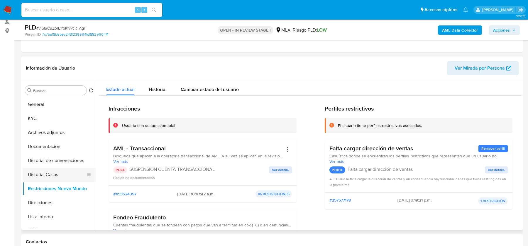
click at [45, 172] on button "Historial Casos" at bounding box center [57, 175] width 69 height 14
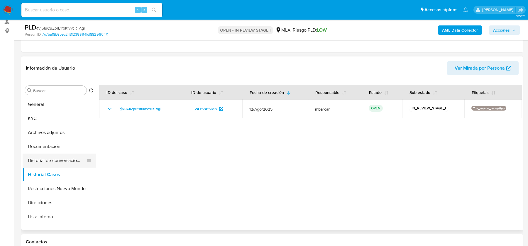
click at [50, 157] on button "Historial de conversaciones" at bounding box center [57, 161] width 69 height 14
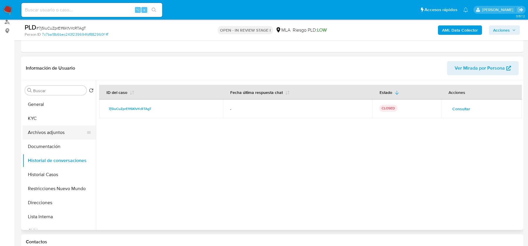
click at [45, 130] on button "Archivos adjuntos" at bounding box center [57, 133] width 69 height 14
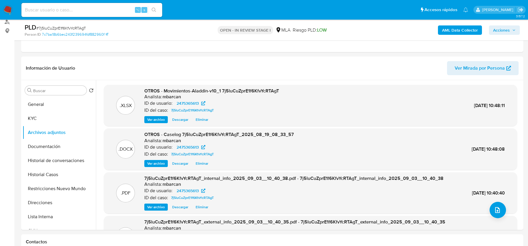
click at [504, 33] on span "Acciones" at bounding box center [501, 29] width 17 height 9
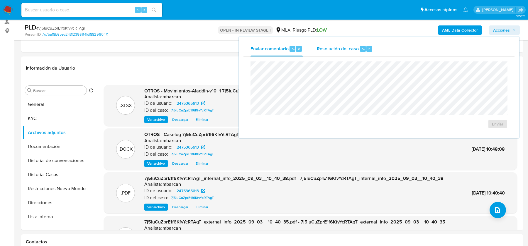
click at [361, 55] on div "Resolución del caso ⌥ r" at bounding box center [345, 48] width 56 height 15
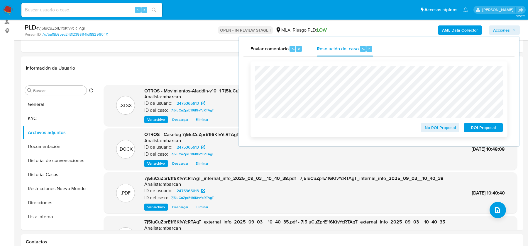
click at [490, 127] on span "ROI Proposal" at bounding box center [483, 128] width 30 height 8
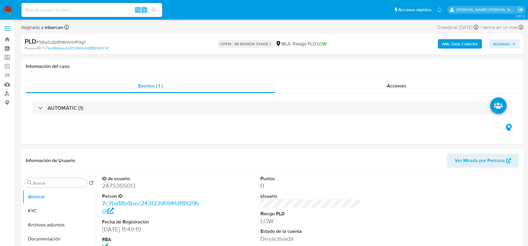
select select "10"
click at [8, 92] on link "Buscador de personas" at bounding box center [35, 93] width 70 height 9
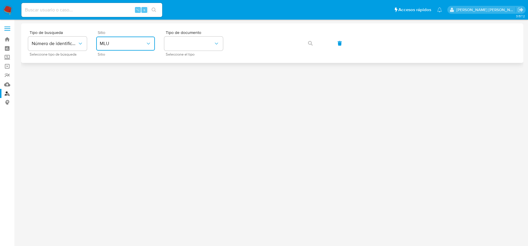
click at [142, 45] on span "MLU" at bounding box center [123, 44] width 46 height 6
click at [137, 45] on span "MLU" at bounding box center [123, 44] width 46 height 6
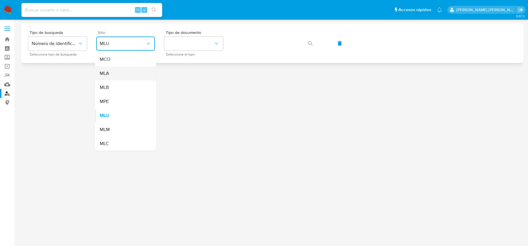
click at [129, 70] on div "MLA" at bounding box center [124, 74] width 48 height 14
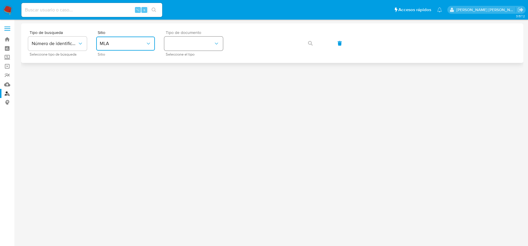
click at [186, 46] on button "identificationType" at bounding box center [193, 44] width 59 height 14
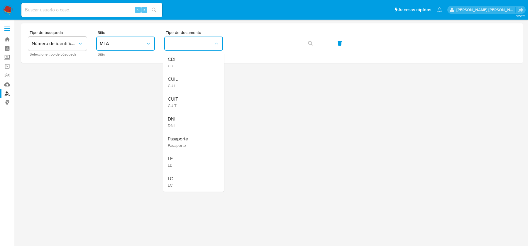
drag, startPoint x: 180, startPoint y: 80, endPoint x: 190, endPoint y: 73, distance: 12.4
click at [180, 80] on div "CUIL CUIL" at bounding box center [192, 82] width 48 height 20
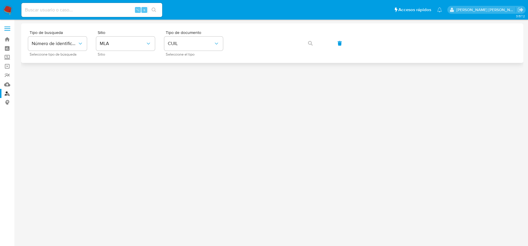
drag, startPoint x: 232, startPoint y: 54, endPoint x: 239, endPoint y: 52, distance: 6.5
click at [232, 54] on div "Tipo de busqueda Número de identificación Seleccione tipo de búsqueda Sitio MLA…" at bounding box center [272, 42] width 488 height 25
click at [320, 43] on div "Tipo de busqueda Número de identificación Seleccione tipo de búsqueda Sitio MLA…" at bounding box center [272, 42] width 488 height 25
click at [308, 45] on icon "button" at bounding box center [310, 43] width 5 height 5
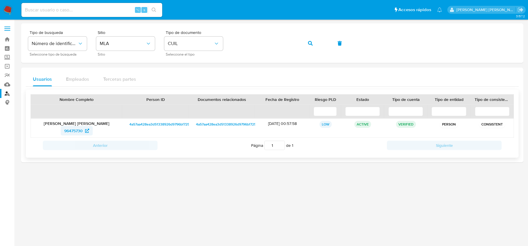
click at [72, 130] on span "96475730" at bounding box center [73, 130] width 18 height 9
click at [181, 43] on span "CUIL" at bounding box center [191, 44] width 46 height 6
click at [308, 48] on span "button" at bounding box center [310, 43] width 5 height 13
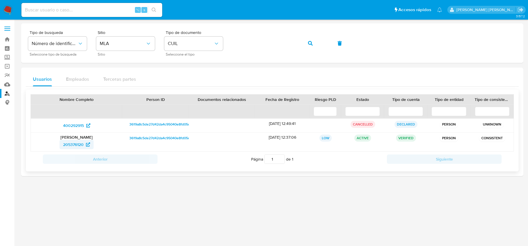
click at [74, 143] on span "205376120" at bounding box center [73, 144] width 21 height 9
click at [183, 45] on span "CUIL" at bounding box center [191, 44] width 46 height 6
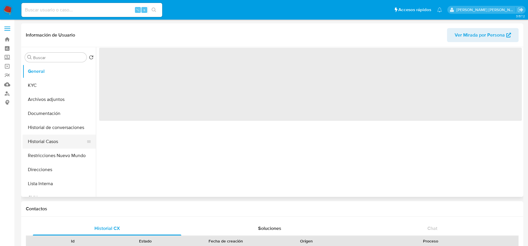
click at [45, 140] on button "Historial Casos" at bounding box center [57, 142] width 69 height 14
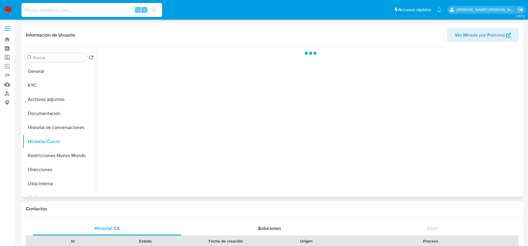
select select "10"
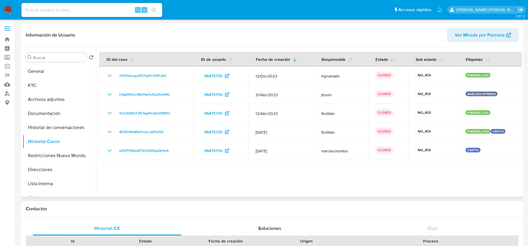
click at [302, 183] on div at bounding box center [309, 122] width 426 height 150
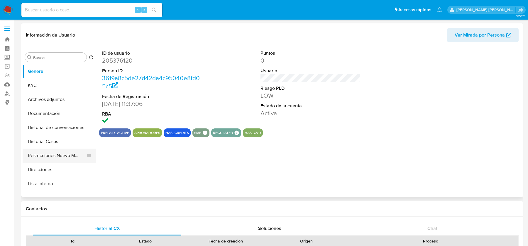
select select "10"
click at [42, 146] on button "Historial Casos" at bounding box center [57, 142] width 69 height 14
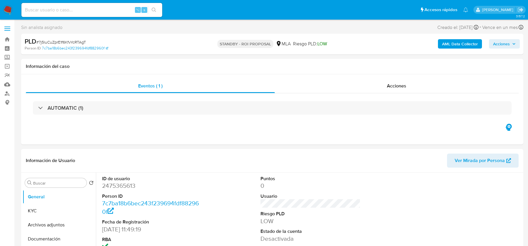
select select "10"
click at [70, 9] on input at bounding box center [91, 10] width 141 height 8
click at [13, 12] on nav "Pausado Ver notificaciones ⌥ s Accesos rápidos Presiona las siguientes teclas p…" at bounding box center [264, 10] width 528 height 20
click at [84, 12] on input at bounding box center [91, 10] width 141 height 8
paste input "iyDuulhhKPIglF6p4kwiItux"
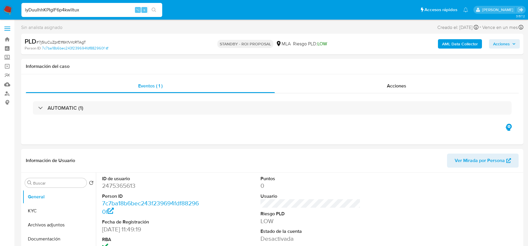
type input "iyDuulhhKPIglF6p4kwiItux"
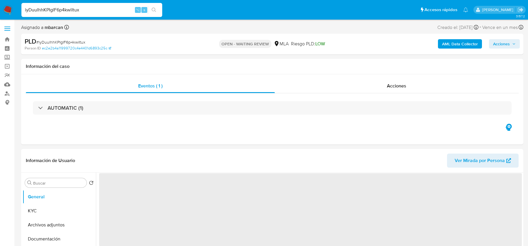
click at [12, 7] on img at bounding box center [8, 10] width 10 height 10
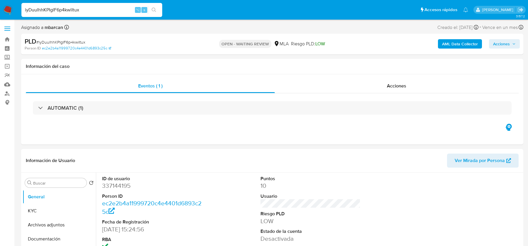
select select "10"
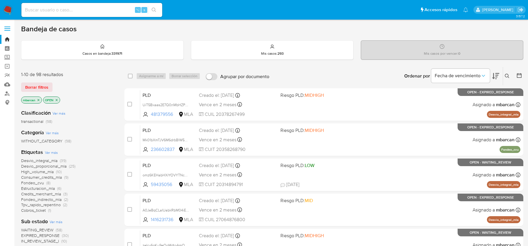
click at [510, 73] on button at bounding box center [508, 76] width 10 height 7
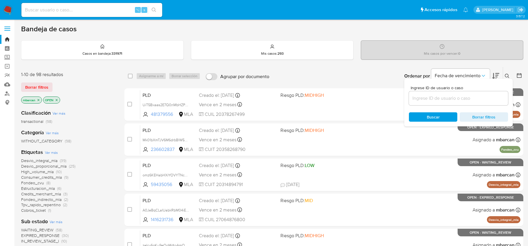
click at [469, 101] on input at bounding box center [458, 99] width 99 height 8
type input "iyDuulhhKPIglF6p4kwiItux"
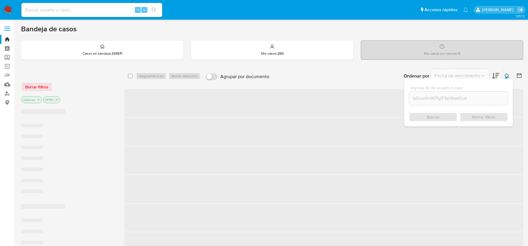
click at [508, 73] on button at bounding box center [508, 76] width 10 height 7
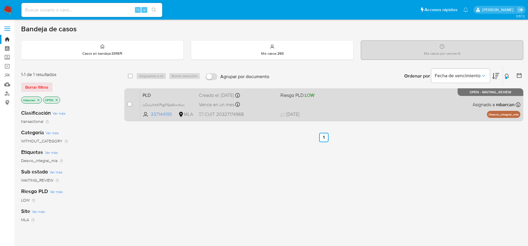
click at [131, 101] on div "case-item-checkbox" at bounding box center [129, 104] width 5 height 6
click at [130, 103] on input "checkbox" at bounding box center [129, 104] width 5 height 5
checkbox input "true"
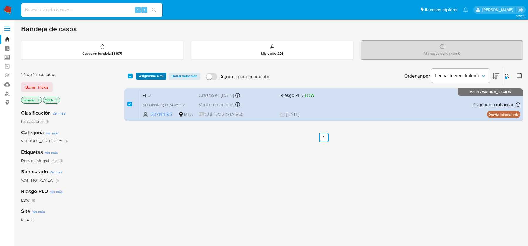
click at [152, 73] on span "Asignarme a mí" at bounding box center [151, 76] width 24 height 6
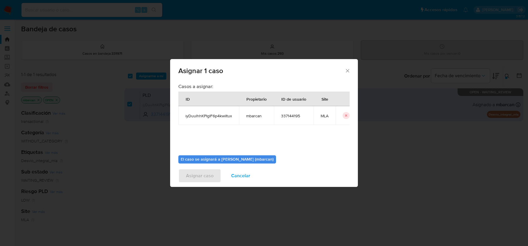
scroll to position [30, 0]
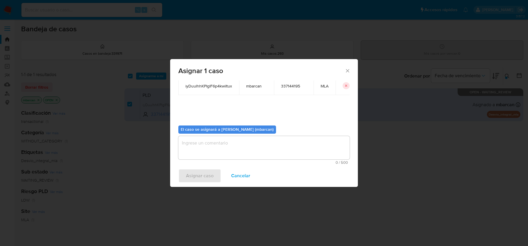
click at [233, 144] on textarea "assign-modal" at bounding box center [263, 147] width 171 height 23
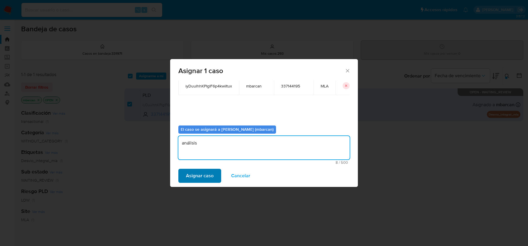
type textarea "análisis"
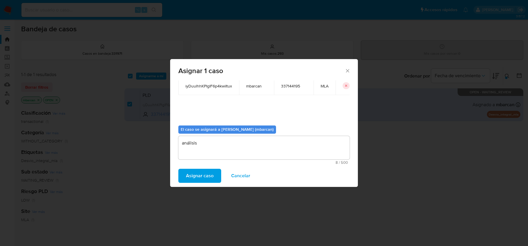
click at [189, 173] on span "Asignar caso" at bounding box center [200, 176] width 28 height 13
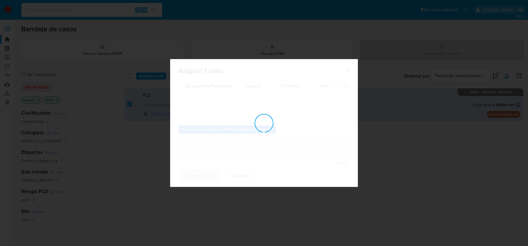
checkbox input "false"
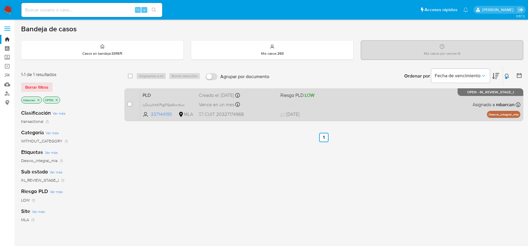
click at [160, 93] on span "PLD" at bounding box center [168, 95] width 52 height 8
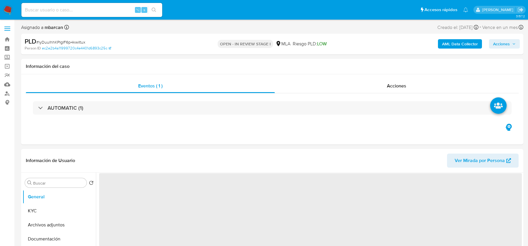
scroll to position [122, 0]
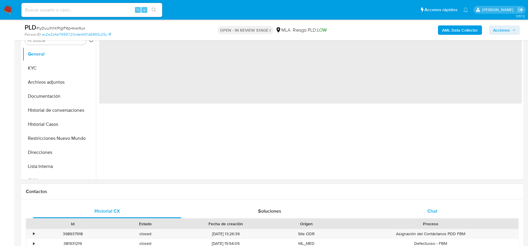
select select "10"
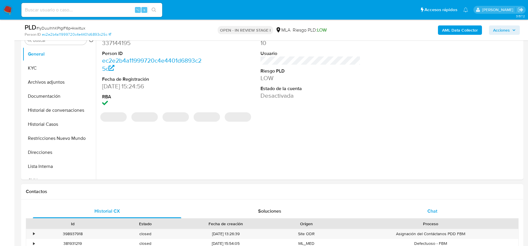
click at [433, 212] on span "Chat" at bounding box center [432, 211] width 10 height 7
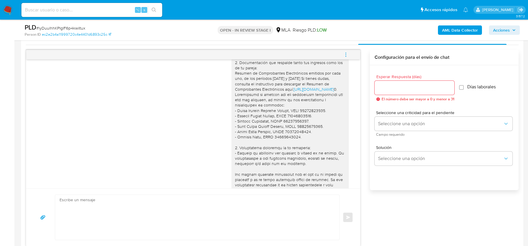
scroll to position [431, 0]
drag, startPoint x: 236, startPoint y: 84, endPoint x: 259, endPoint y: 92, distance: 24.7
click at [259, 92] on div "Estimado, Gracias por tu respuesta. Al respecto, ¿podrías enviarnos lo siguient…" at bounding box center [290, 130] width 110 height 213
click at [250, 90] on div "Estimado, Gracias por tu respuesta. Al respecto, ¿podrías enviarnos lo siguient…" at bounding box center [290, 130] width 110 height 213
drag, startPoint x: 235, startPoint y: 86, endPoint x: 325, endPoint y: 106, distance: 92.2
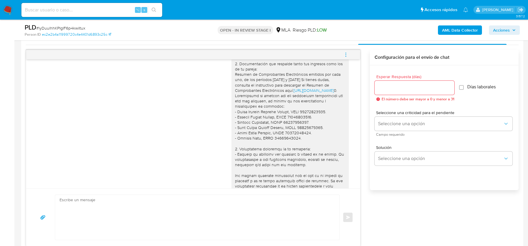
click at [325, 106] on div "Estimado, Gracias por tu respuesta. Al respecto, ¿podrías enviarnos lo siguient…" at bounding box center [290, 130] width 110 height 213
copy div "Resumen de Comprobantes Electrónicos emitidos por cada uno, de los períodos 202…"
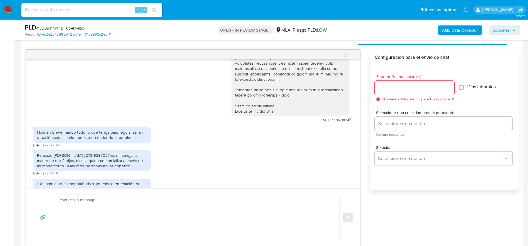
scroll to position [556, 0]
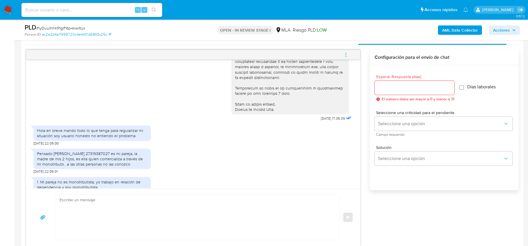
click at [128, 210] on textarea at bounding box center [195, 217] width 272 height 45
paste textarea "Estimado, Gracias por tu respuesta. Te confirmamos la recepción de la documenta…"
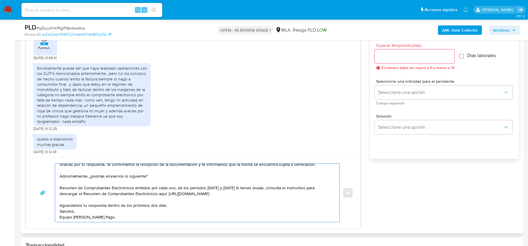
scroll to position [16, 0]
type textarea "Estimado, Gracias por tu respuesta. Te confirmamos la recepción de la documenta…"
click at [404, 59] on input "Esperar Respuesta (días)" at bounding box center [414, 57] width 80 height 8
type input "2"
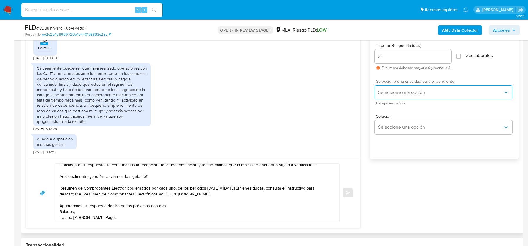
click at [390, 94] on span "Seleccione una opción" at bounding box center [440, 93] width 125 height 6
drag, startPoint x: 390, startPoint y: 94, endPoint x: 390, endPoint y: 101, distance: 6.4
click at [390, 101] on div "HIGH" at bounding box center [442, 105] width 128 height 12
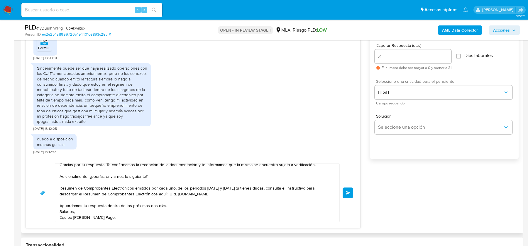
click at [348, 193] on span "Enviar" at bounding box center [348, 193] width 4 height 4
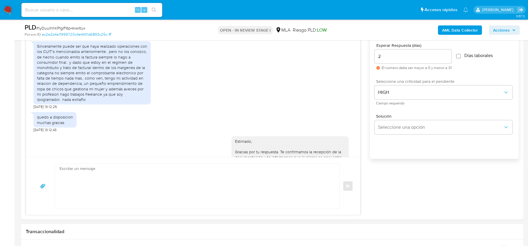
scroll to position [919, 0]
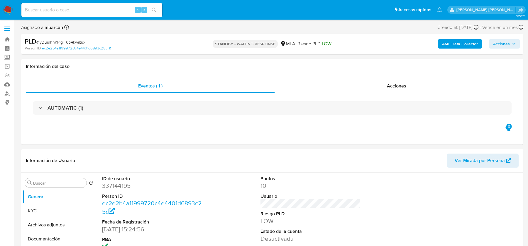
select select "10"
click at [81, 12] on input at bounding box center [91, 10] width 141 height 8
click at [6, 11] on img at bounding box center [8, 10] width 10 height 10
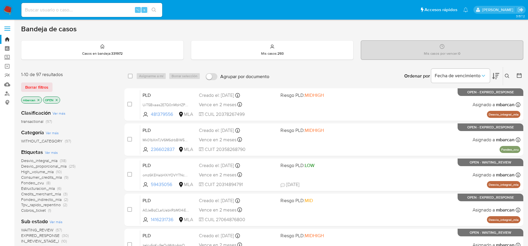
click at [507, 74] on icon at bounding box center [506, 76] width 5 height 5
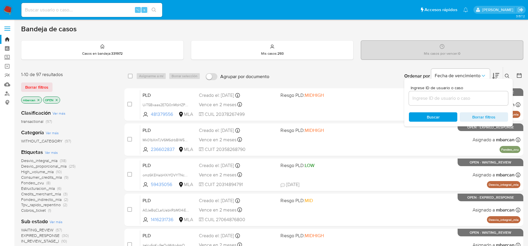
click at [468, 98] on input at bounding box center [458, 99] width 99 height 8
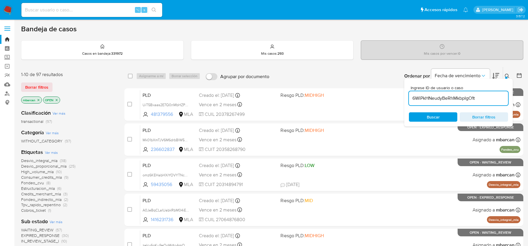
type input "6WiPkHNeudyBeRhMkbpIgO1t"
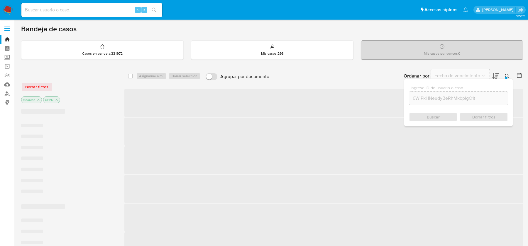
click at [511, 73] on button at bounding box center [508, 76] width 10 height 7
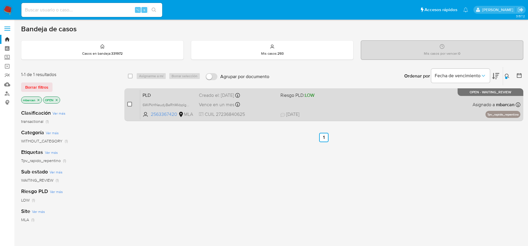
click at [130, 103] on input "checkbox" at bounding box center [129, 104] width 5 height 5
checkbox input "true"
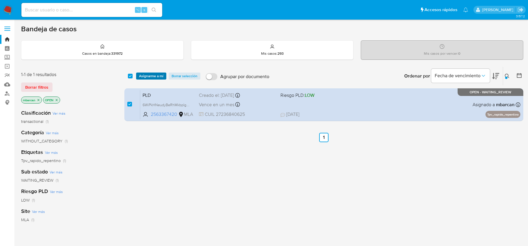
click at [146, 75] on span "Asignarme a mí" at bounding box center [151, 76] width 24 height 6
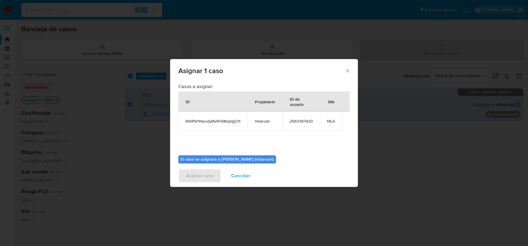
scroll to position [30, 0]
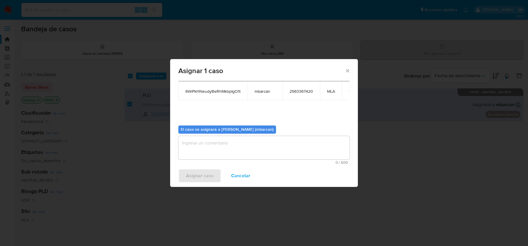
click at [226, 147] on textarea "assign-modal" at bounding box center [263, 147] width 171 height 23
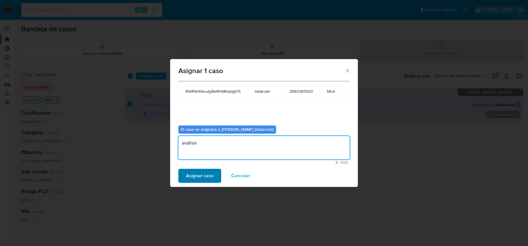
type textarea "análisis"
click at [202, 181] on span "Asignar caso" at bounding box center [200, 176] width 28 height 13
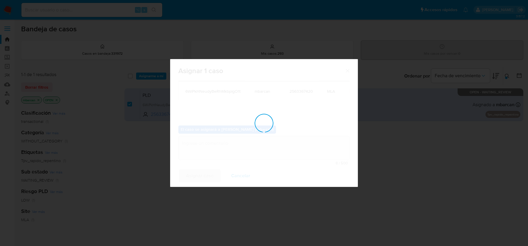
checkbox input "false"
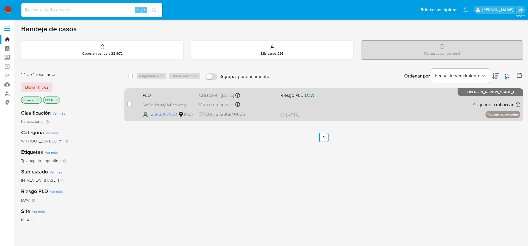
click at [164, 97] on span "PLD" at bounding box center [168, 95] width 52 height 8
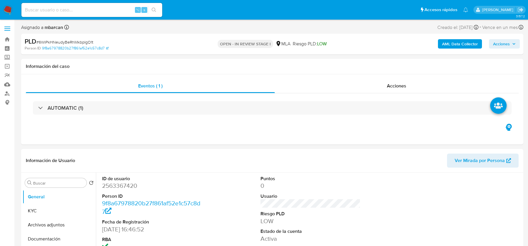
select select "10"
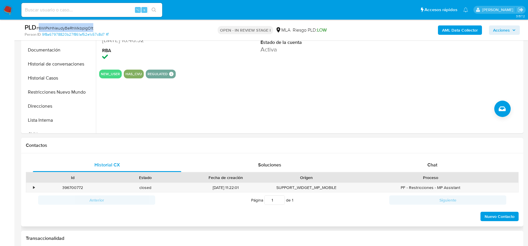
scroll to position [175, 0]
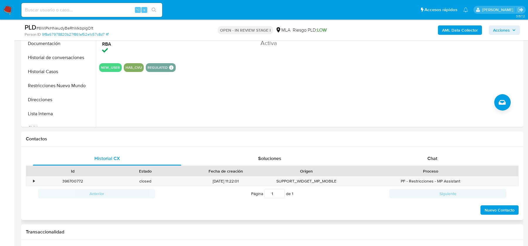
click at [412, 150] on div "Historial CX Soluciones Chat Id Estado Fecha de creación Origen Proceso • 39670…" at bounding box center [272, 184] width 502 height 74
click at [414, 156] on div "Chat" at bounding box center [432, 159] width 148 height 14
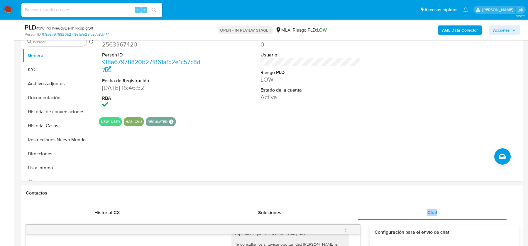
scroll to position [71, 0]
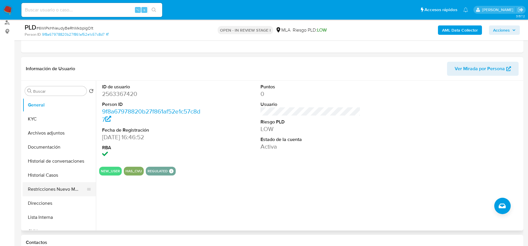
click at [38, 189] on button "Restricciones Nuevo Mundo" at bounding box center [57, 190] width 69 height 14
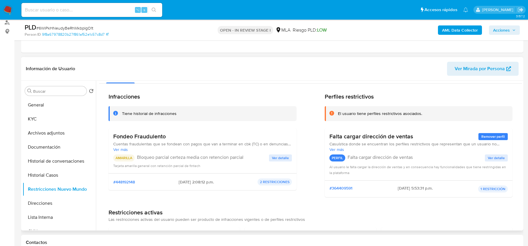
scroll to position [18, 0]
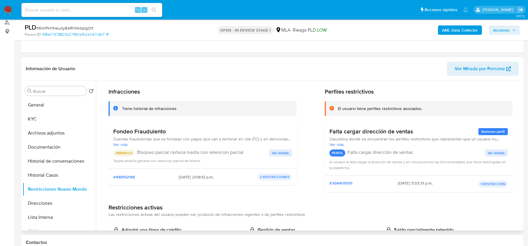
click at [120, 145] on span "Ver más" at bounding box center [202, 144] width 178 height 5
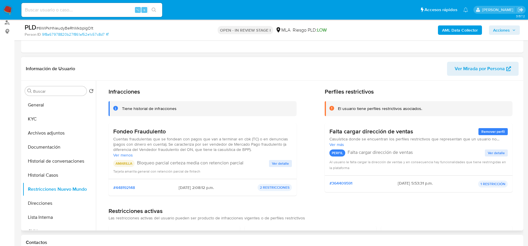
click at [166, 143] on span "Cuentas fraudulentas que se fondean con pagos que van a terminar en cbk (TC) o …" at bounding box center [202, 145] width 178 height 16
drag, startPoint x: 170, startPoint y: 145, endPoint x: 171, endPoint y: 148, distance: 3.9
click at [171, 148] on span "Cuentas fraudulentas que se fondean con pagos que van a terminar en cbk (TC) o …" at bounding box center [202, 145] width 178 height 16
click at [181, 149] on span "Cuentas fraudulentas que se fondean con pagos que van a terminar en cbk (TC) o …" at bounding box center [202, 145] width 178 height 16
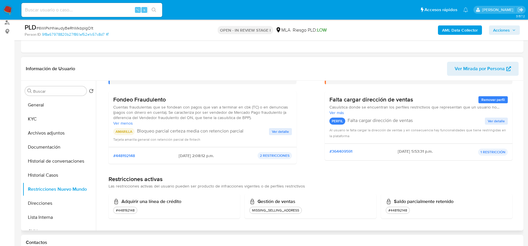
scroll to position [0, 0]
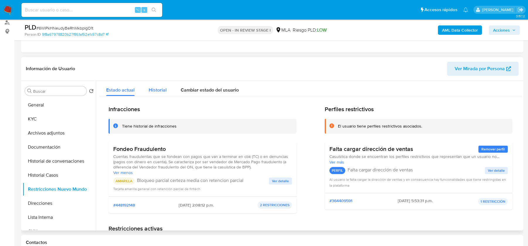
click at [160, 92] on span "Historial" at bounding box center [158, 90] width 18 height 7
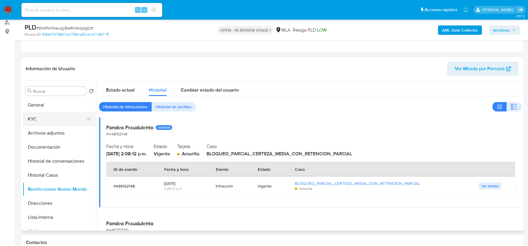
click at [45, 119] on button "KYC" at bounding box center [57, 119] width 69 height 14
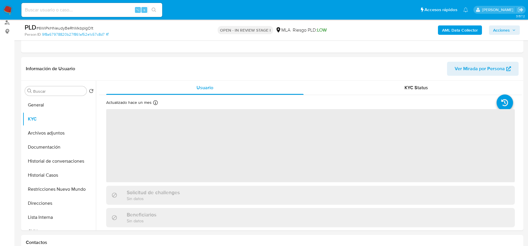
click at [62, 30] on span "# 6WiPkHNeudyBeRhMkbpIgO1t" at bounding box center [64, 28] width 57 height 6
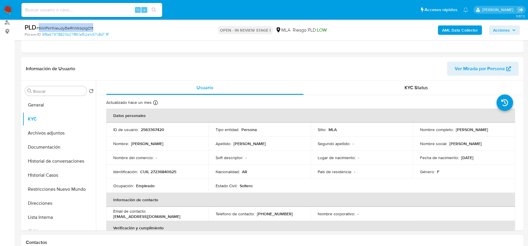
click at [62, 30] on span "# 6WiPkHNeudyBeRhMkbpIgO1t" at bounding box center [64, 28] width 57 height 6
copy span "6WiPkHNeudyBeRhMkbpIgO1t"
click at [154, 130] on p "2563367420" at bounding box center [152, 129] width 23 height 5
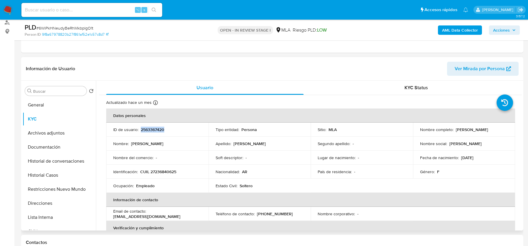
copy p "2563367420"
click at [161, 169] on p "CUIL 27236840625" at bounding box center [158, 171] width 36 height 5
copy p "CUIL"
click at [160, 168] on td "Identificación : CUIL 27236840625" at bounding box center [157, 172] width 102 height 14
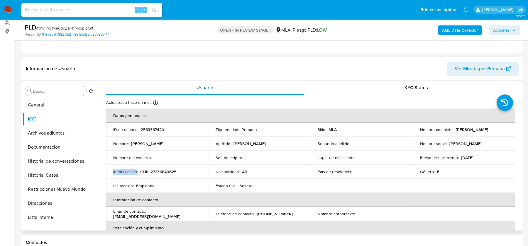
click at [160, 168] on td "Identificación : CUIL 27236840625" at bounding box center [157, 172] width 102 height 14
click at [160, 172] on p "CUIL 27236840625" at bounding box center [158, 171] width 36 height 5
copy p "27236840625"
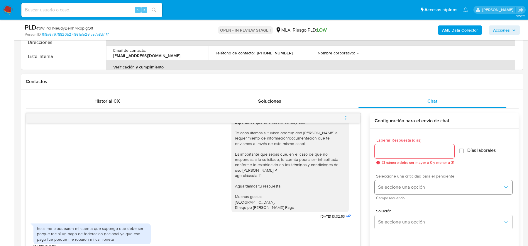
scroll to position [268, 0]
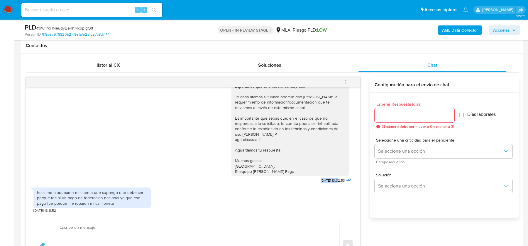
drag, startPoint x: 313, startPoint y: 181, endPoint x: 332, endPoint y: 180, distance: 18.8
click at [332, 180] on span "22/08/2025 13:02:53" at bounding box center [332, 180] width 24 height 5
copy span "22/08/2025"
drag, startPoint x: 50, startPoint y: 197, endPoint x: 120, endPoint y: 202, distance: 70.5
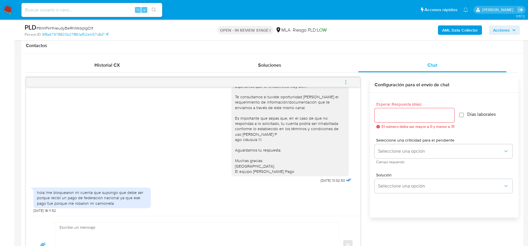
click at [120, 202] on div "hola !me bloquearon mi cuenta que supongo que debe ser porque recibí un pago de…" at bounding box center [92, 198] width 110 height 16
drag, startPoint x: 50, startPoint y: 197, endPoint x: 122, endPoint y: 203, distance: 71.8
click at [122, 203] on div "hola !me bloquearon mi cuenta que supongo que debe ser porque recibí un pago de…" at bounding box center [92, 198] width 110 height 16
copy div "recibí un pago de federacion nacional ya que ese pago fue porque me robaron mi …"
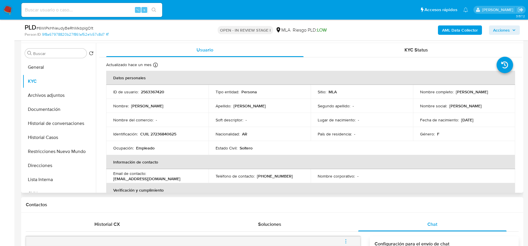
scroll to position [74, 0]
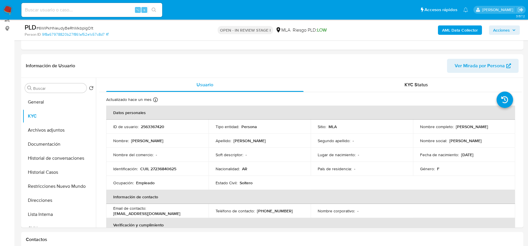
click at [450, 27] on b "AML Data Collector" at bounding box center [460, 29] width 36 height 9
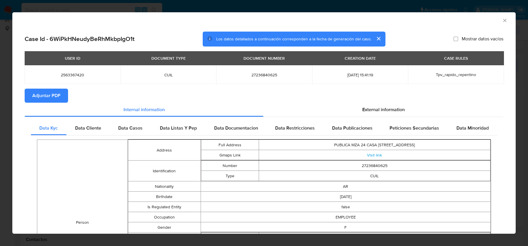
click at [53, 94] on span "Adjuntar PDF" at bounding box center [46, 95] width 28 height 13
click at [414, 113] on div "External information" at bounding box center [383, 111] width 240 height 14
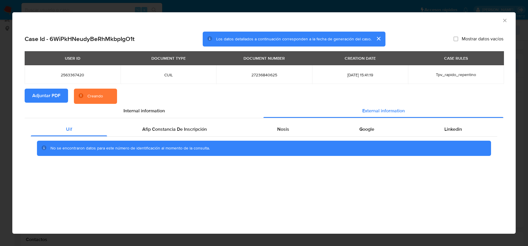
click at [210, 122] on div "Uif Afip Constancia De Inscripción Nosis Google Linkedin No se encontraron dato…" at bounding box center [264, 141] width 478 height 46
click at [220, 120] on div "Uif Afip Constancia De Inscripción Nosis Google Linkedin No se encontraron dato…" at bounding box center [264, 141] width 478 height 46
click at [219, 127] on div "Afip Constancia De Inscripción" at bounding box center [174, 130] width 135 height 14
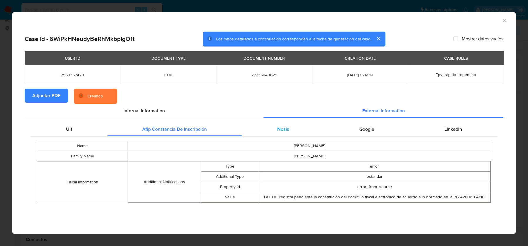
click at [312, 123] on div "Nosis" at bounding box center [283, 130] width 82 height 14
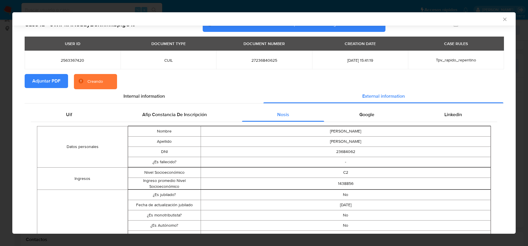
scroll to position [2, 0]
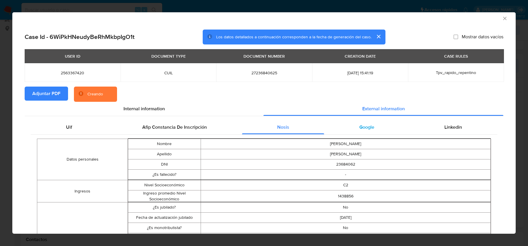
click at [375, 132] on div "Google" at bounding box center [366, 127] width 85 height 14
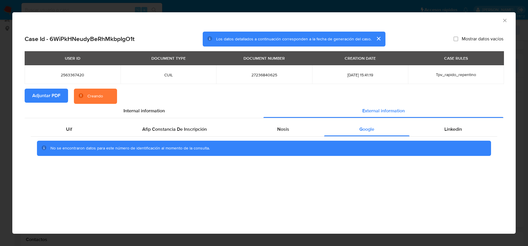
click at [458, 121] on div "Uif Afip Constancia De Inscripción Nosis Google Linkedin No se encontraron dato…" at bounding box center [264, 141] width 478 height 46
click at [458, 130] on span "Linkedin" at bounding box center [453, 129] width 18 height 7
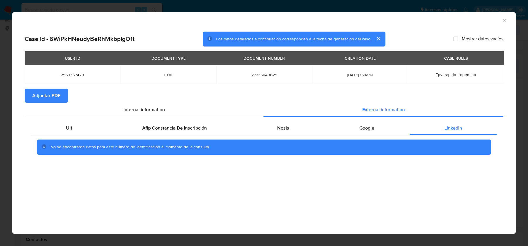
click at [505, 18] on icon "Cerrar ventana" at bounding box center [504, 21] width 6 height 6
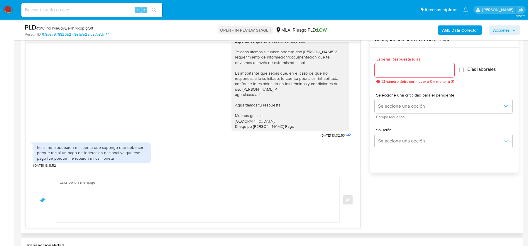
scroll to position [317, 0]
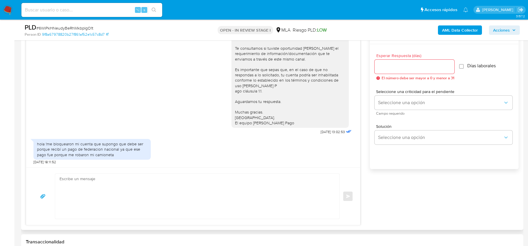
click at [240, 194] on textarea at bounding box center [195, 196] width 272 height 45
paste textarea "Estimada, Gracias por tu respuesta. Al respecto, ¿podrías enviarnos lo siguient…"
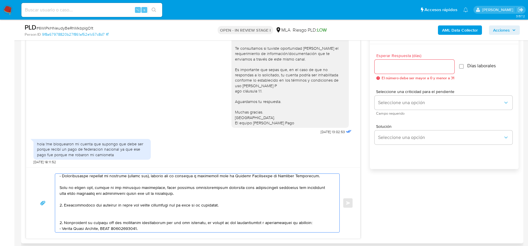
scroll to position [91, 0]
click at [137, 212] on textarea at bounding box center [195, 203] width 272 height 59
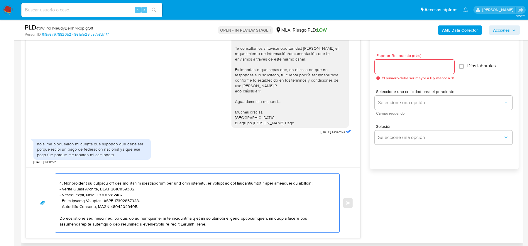
scroll to position [125, 0]
type textarea "Estimada, Gracias por tu respuesta. Al respecto, ¿podrías enviarnos lo siguient…"
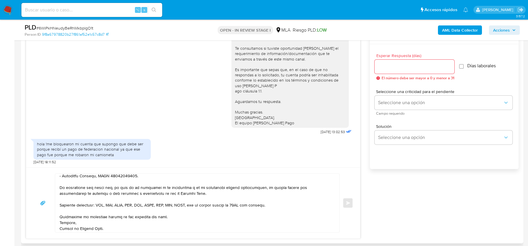
scroll to position [156, 0]
click at [402, 63] on input "Esperar Respuesta (días)" at bounding box center [414, 67] width 80 height 8
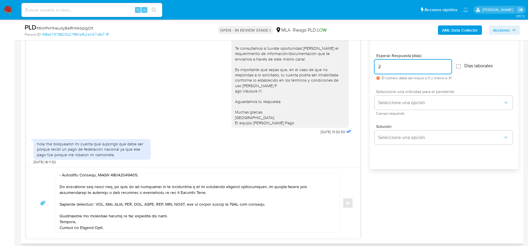
type input "2"
click at [395, 112] on span "Campo requerido" at bounding box center [445, 113] width 138 height 3
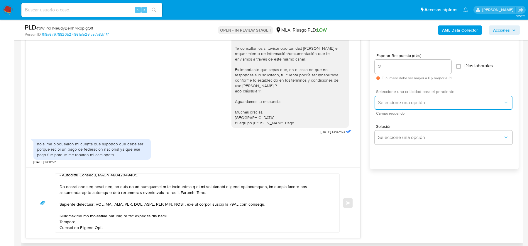
click at [395, 102] on span "Seleccione una opción" at bounding box center [440, 103] width 125 height 6
click at [392, 117] on div "HIGH" at bounding box center [442, 115] width 128 height 12
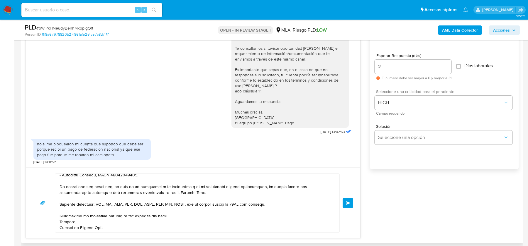
click at [347, 205] on button "Enviar" at bounding box center [347, 203] width 11 height 11
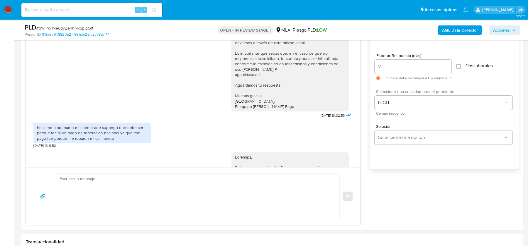
scroll to position [655, 0]
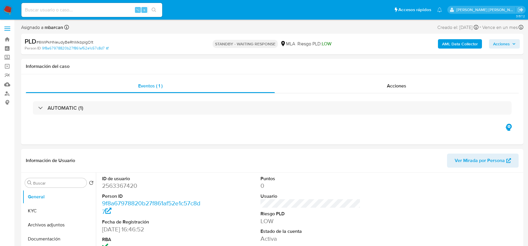
select select "10"
click at [5, 11] on img at bounding box center [8, 10] width 10 height 10
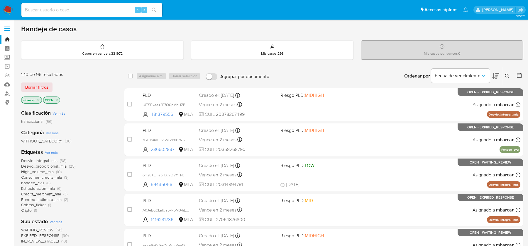
click at [506, 77] on icon at bounding box center [506, 76] width 5 height 5
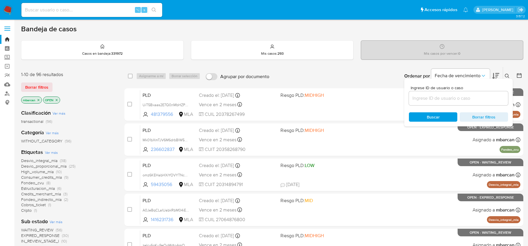
click at [465, 103] on div at bounding box center [458, 98] width 99 height 14
click at [466, 100] on input at bounding box center [458, 99] width 99 height 8
paste input "WCqMwpp8H5zFhFxVyaagA21H"
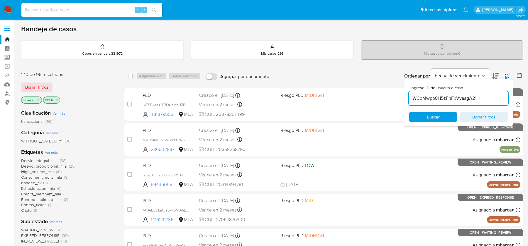
type input "WCqMwpp8H5zFhFxVyaagA21H"
click at [505, 77] on div at bounding box center [506, 78] width 2 height 2
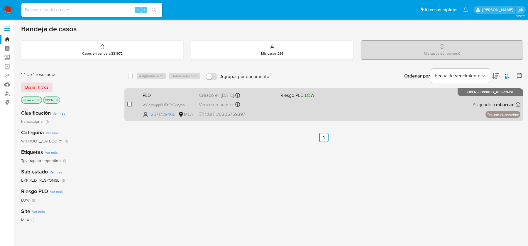
click at [128, 103] on input "checkbox" at bounding box center [129, 104] width 5 height 5
checkbox input "true"
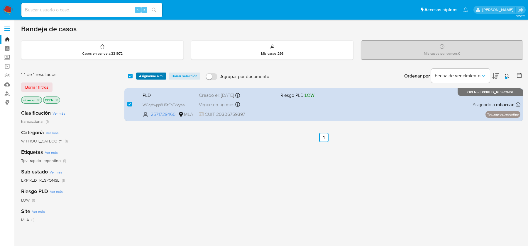
click at [151, 73] on span "Asignarme a mí" at bounding box center [151, 76] width 24 height 6
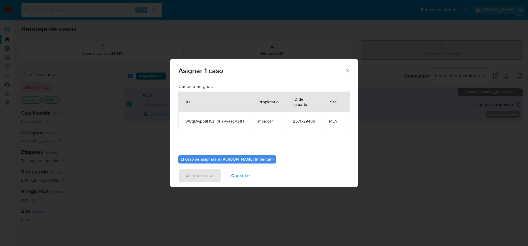
scroll to position [30, 0]
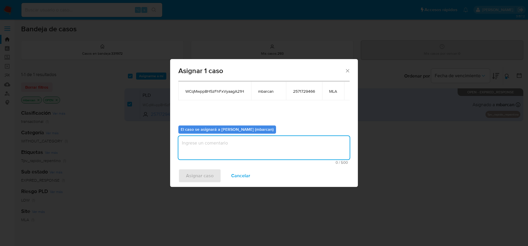
click at [198, 138] on textarea "assign-modal" at bounding box center [263, 147] width 171 height 23
type textarea "análisis"
click at [186, 176] on span "Asignar caso" at bounding box center [200, 176] width 28 height 13
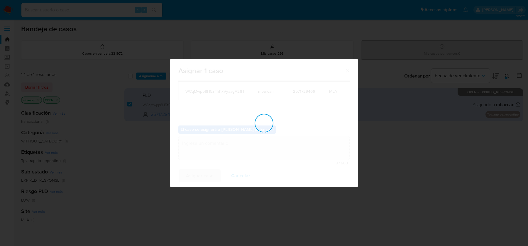
checkbox input "false"
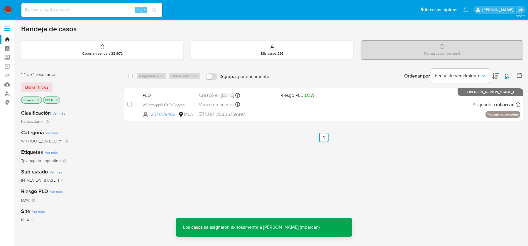
click at [158, 95] on span "PLD" at bounding box center [168, 95] width 52 height 8
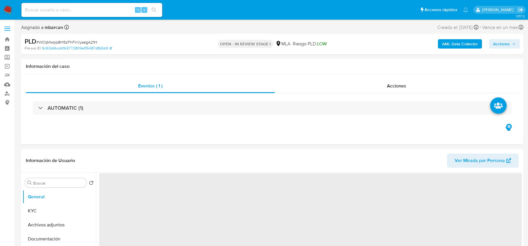
click at [87, 43] on span "# WCqMwpp8H5zFhFxVyaagA21H" at bounding box center [66, 42] width 61 height 6
copy span "WCqMwpp8H5zFhFxVyaagA21H"
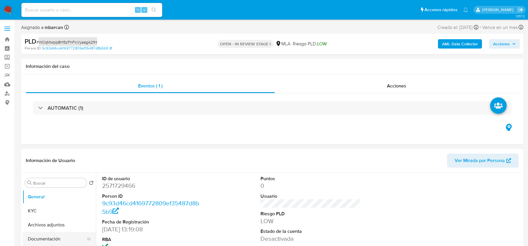
select select "10"
copy span "WCqMwpp8H5zFhFxVyaagA21H"
click at [113, 184] on dd "2571729466" at bounding box center [152, 186] width 100 height 8
copy dd "2571729466"
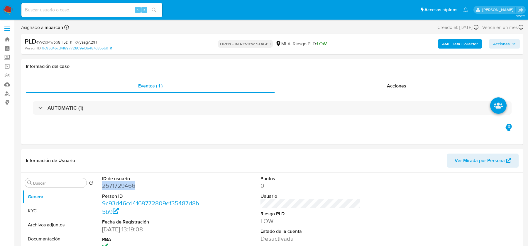
click at [453, 45] on b "AML Data Collector" at bounding box center [460, 43] width 36 height 9
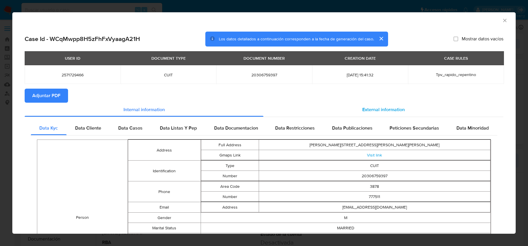
click at [397, 108] on span "External information" at bounding box center [383, 109] width 42 height 7
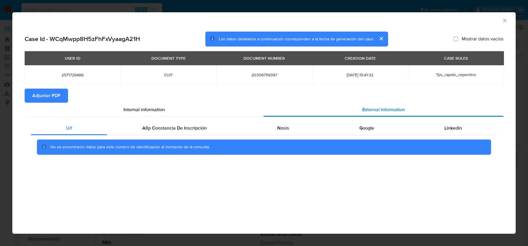
click at [413, 116] on div "External information" at bounding box center [383, 110] width 240 height 14
click at [66, 97] on button "Adjuntar PDF" at bounding box center [46, 96] width 43 height 14
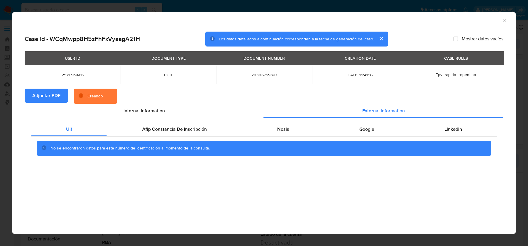
click at [197, 120] on div "Uif Afip Constancia De Inscripción Nosis Google Linkedin No se encontraron dato…" at bounding box center [264, 141] width 478 height 46
click at [202, 129] on span "Afip Constancia De Inscripción" at bounding box center [174, 129] width 64 height 7
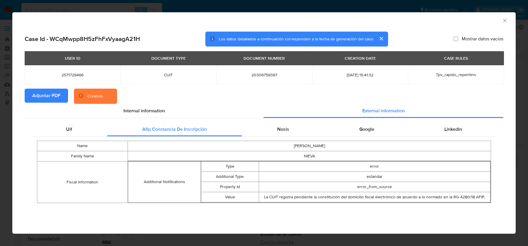
click at [298, 139] on div "Name CRISTOBAL Family Name NIEVA Fiscal Information Additional Notifications Ty…" at bounding box center [264, 172] width 466 height 71
click at [302, 137] on div "Name CRISTOBAL Family Name NIEVA Fiscal Information Additional Notifications Ty…" at bounding box center [264, 172] width 466 height 71
click at [296, 131] on div "Nosis" at bounding box center [283, 130] width 82 height 14
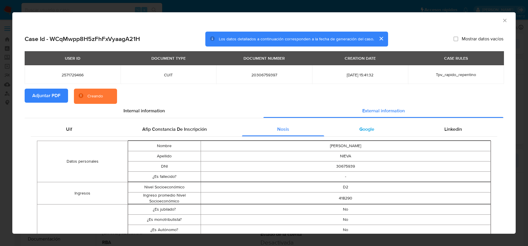
click at [387, 127] on div "Google" at bounding box center [366, 130] width 85 height 14
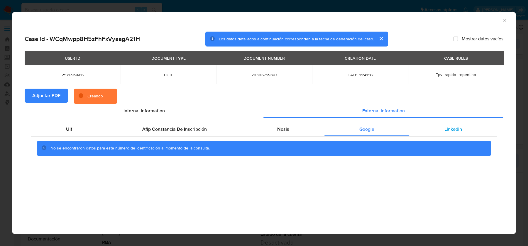
click at [440, 129] on div "Linkedin" at bounding box center [453, 130] width 88 height 14
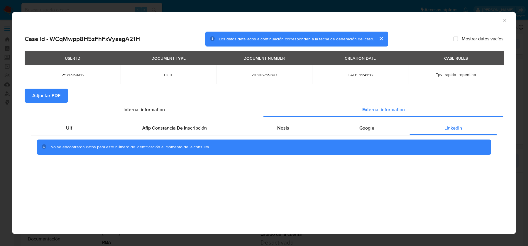
click at [260, 74] on span "20306759397" at bounding box center [264, 74] width 82 height 5
copy span "20306759397"
click at [266, 76] on span "20306759397" at bounding box center [264, 74] width 82 height 5
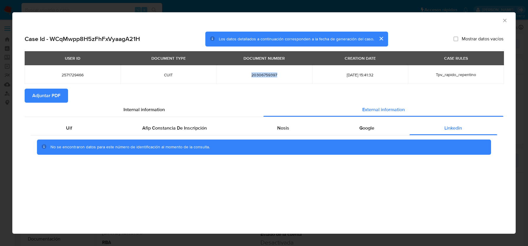
copy span "20306759397"
click at [509, 21] on div "AML Data Collector" at bounding box center [263, 19] width 503 height 15
click at [506, 21] on icon "Cerrar ventana" at bounding box center [504, 21] width 6 height 6
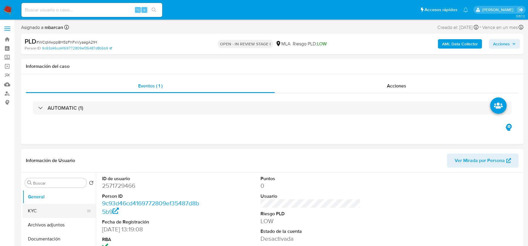
click at [60, 215] on button "KYC" at bounding box center [57, 211] width 69 height 14
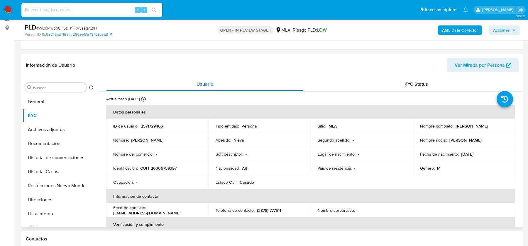
scroll to position [86, 0]
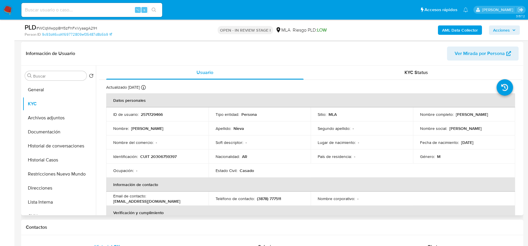
click at [162, 157] on p "CUIT 20306759397" at bounding box center [158, 156] width 36 height 5
copy p "20306759397"
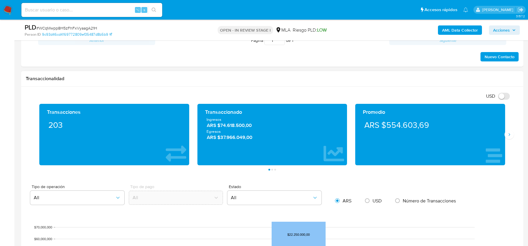
scroll to position [241, 0]
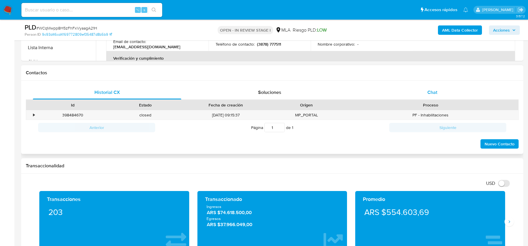
click at [428, 95] on div "Chat" at bounding box center [432, 93] width 148 height 14
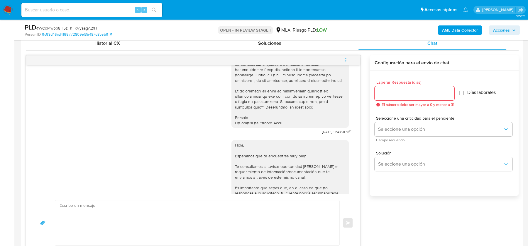
scroll to position [234, 0]
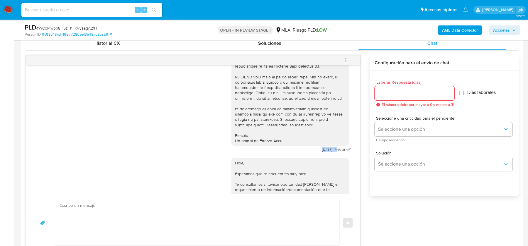
drag, startPoint x: 312, startPoint y: 159, endPoint x: 333, endPoint y: 159, distance: 20.5
copy span "[DATE]"
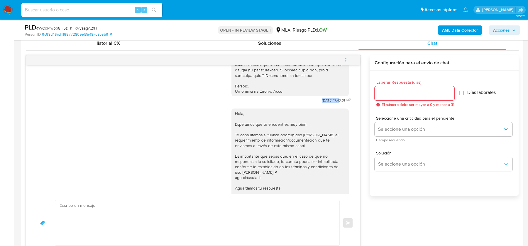
scroll to position [332, 0]
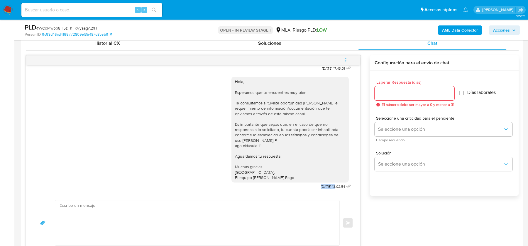
drag, startPoint x: 313, startPoint y: 186, endPoint x: 330, endPoint y: 186, distance: 16.4
click at [330, 186] on span "22/08/2025 13:02:54" at bounding box center [333, 187] width 24 height 5
copy span "22/08/202"
copy span "22/08/2025"
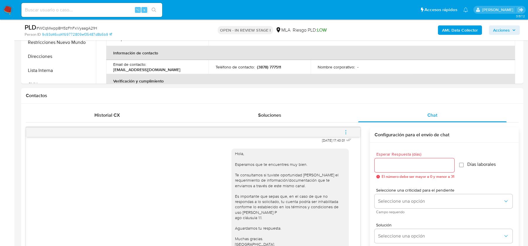
scroll to position [142, 0]
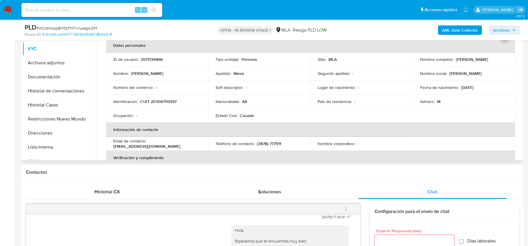
click at [159, 103] on p "CUIT 20306759397" at bounding box center [158, 101] width 36 height 5
copy p "20306759397"
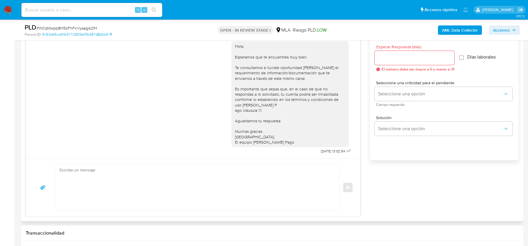
scroll to position [292, 0]
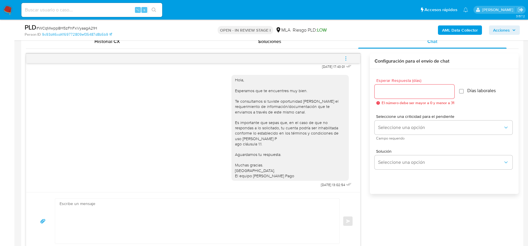
click at [347, 56] on icon "menu-action" at bounding box center [345, 58] width 5 height 5
click at [307, 46] on li "Cerrar conversación" at bounding box center [306, 46] width 60 height 11
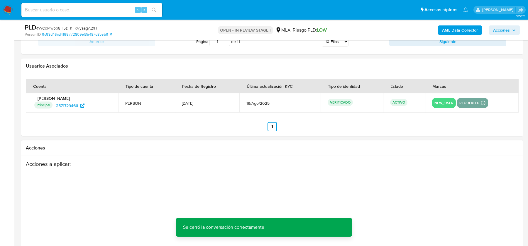
scroll to position [1028, 0]
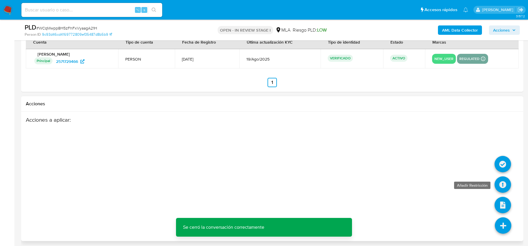
click at [502, 181] on icon at bounding box center [502, 185] width 16 height 16
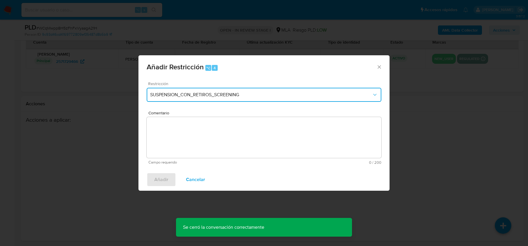
click at [191, 93] on span "SUSPENSION_CON_RETIROS_SCREENING" at bounding box center [261, 95] width 222 height 6
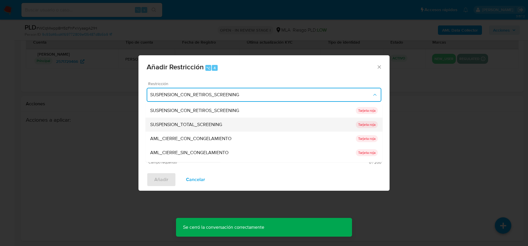
scroll to position [124, 0]
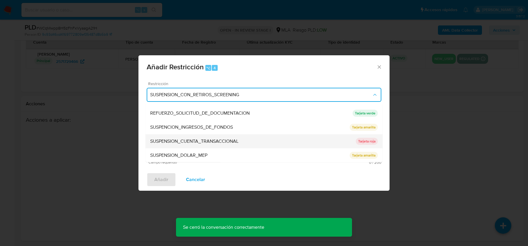
click at [184, 141] on span "SUSPENSION_CUENTA_TRANSACCIONAL" at bounding box center [194, 142] width 88 height 6
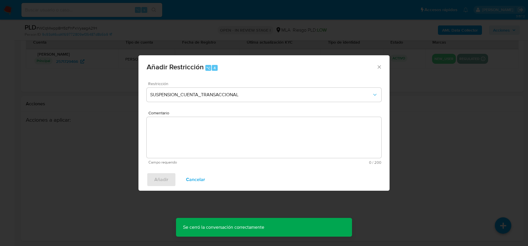
click at [184, 141] on textarea "Comentario" at bounding box center [264, 137] width 234 height 41
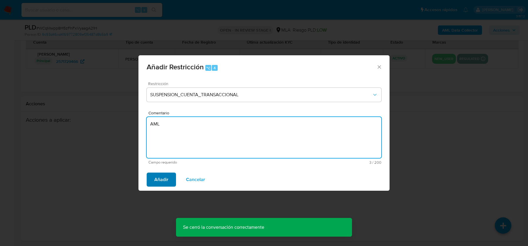
type textarea "AML"
click at [162, 182] on span "Añadir" at bounding box center [161, 180] width 14 height 13
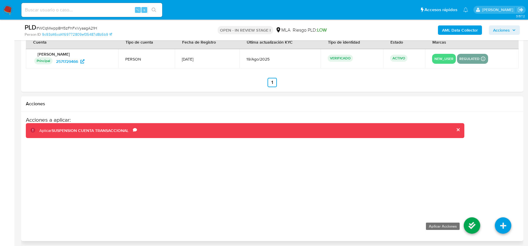
click at [478, 220] on icon at bounding box center [471, 226] width 16 height 16
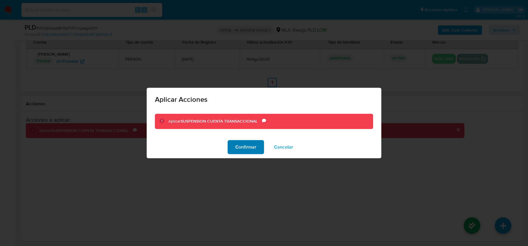
click at [250, 147] on span "Confirmar" at bounding box center [245, 147] width 21 height 13
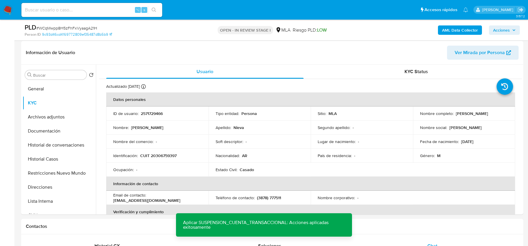
scroll to position [63, 0]
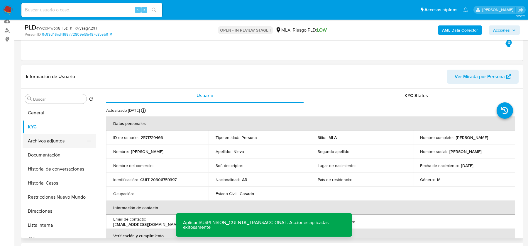
click at [64, 144] on button "Archivos adjuntos" at bounding box center [57, 141] width 69 height 14
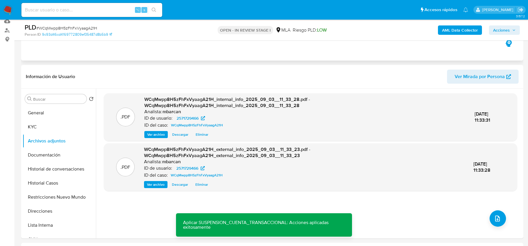
scroll to position [80, 0]
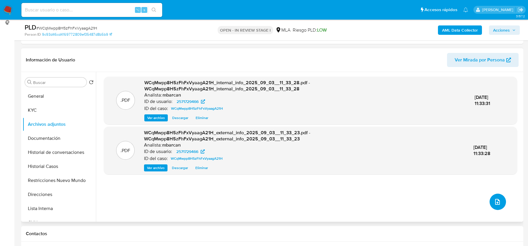
click at [492, 205] on button "upload-file" at bounding box center [497, 202] width 16 height 16
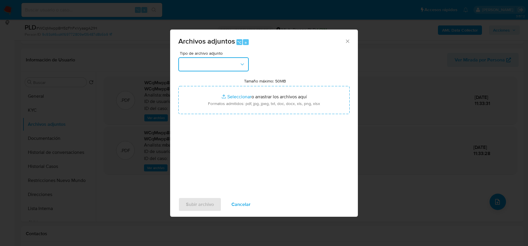
click at [242, 66] on icon "button" at bounding box center [242, 65] width 6 height 6
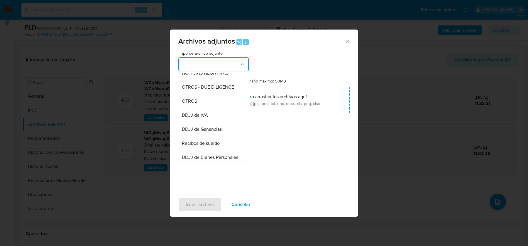
scroll to position [89, 0]
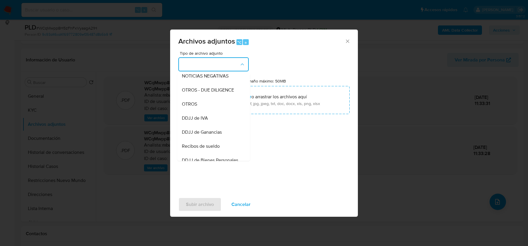
click at [204, 103] on div "OTROS" at bounding box center [212, 104] width 60 height 14
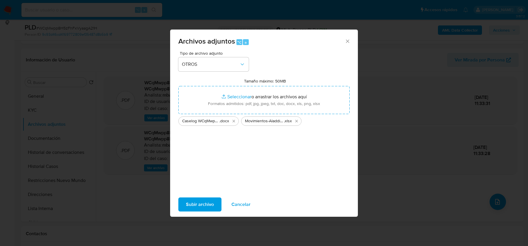
click at [211, 205] on span "Subir archivo" at bounding box center [200, 204] width 28 height 13
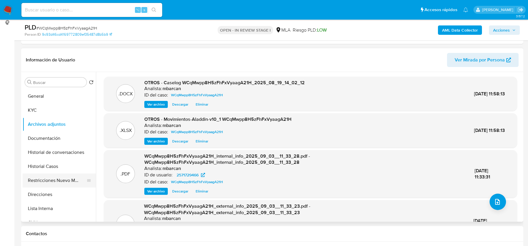
click at [57, 175] on button "Restricciones Nuevo Mundo" at bounding box center [57, 181] width 69 height 14
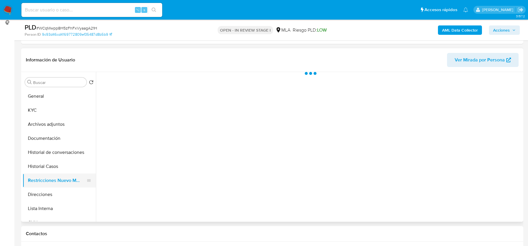
click at [57, 175] on button "Restricciones Nuevo Mundo" at bounding box center [57, 181] width 69 height 14
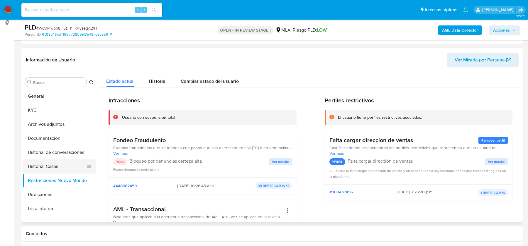
click at [45, 162] on button "Historial Casos" at bounding box center [57, 167] width 69 height 14
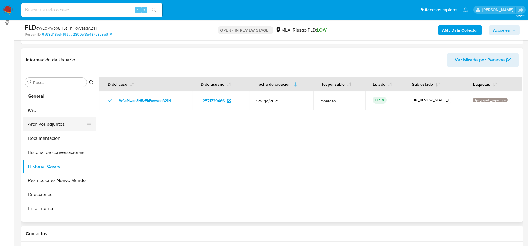
click at [47, 127] on button "Archivos adjuntos" at bounding box center [57, 125] width 69 height 14
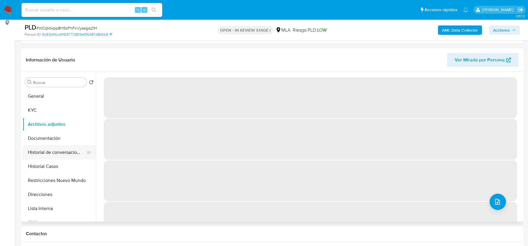
click at [50, 150] on button "Historial de conversaciones" at bounding box center [57, 153] width 69 height 14
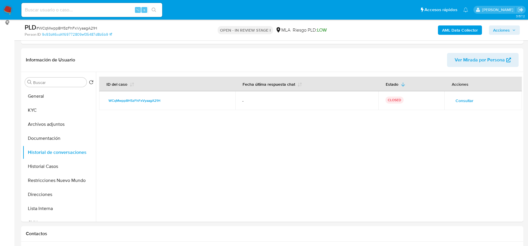
click at [504, 28] on span "Acciones" at bounding box center [501, 29] width 17 height 9
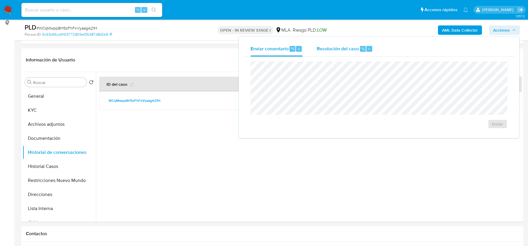
click at [362, 52] on div "Resolución del caso ⌥ r" at bounding box center [345, 48] width 56 height 15
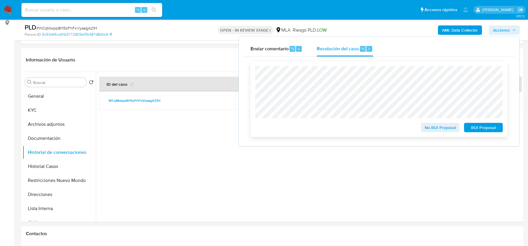
click at [476, 125] on span "ROI Proposal" at bounding box center [483, 128] width 30 height 8
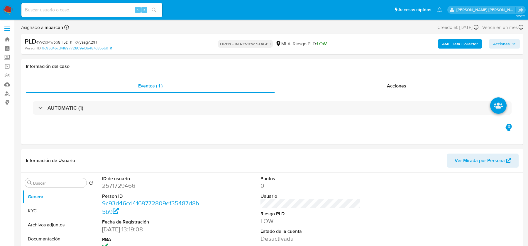
select select "10"
click at [5, 96] on link "Buscador de personas" at bounding box center [35, 93] width 70 height 9
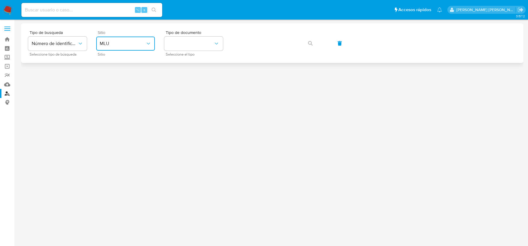
click at [133, 47] on button "MLU" at bounding box center [125, 44] width 59 height 14
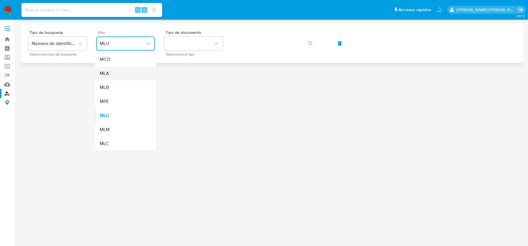
click at [129, 72] on div "MLA" at bounding box center [124, 74] width 48 height 14
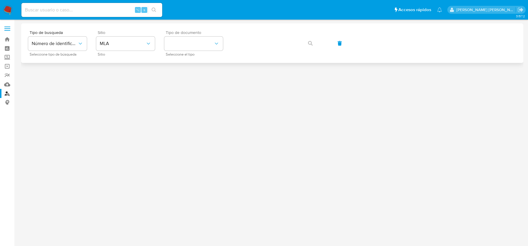
click at [190, 53] on span "Seleccione el tipo" at bounding box center [195, 54] width 59 height 3
click at [190, 45] on button "identificationType" at bounding box center [193, 44] width 59 height 14
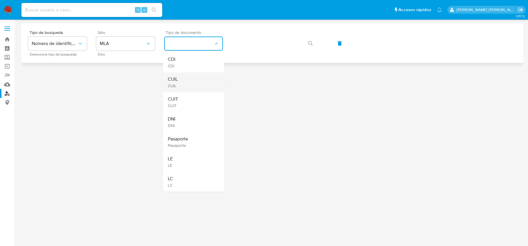
click at [190, 78] on div "CUIL CUIL" at bounding box center [192, 82] width 48 height 20
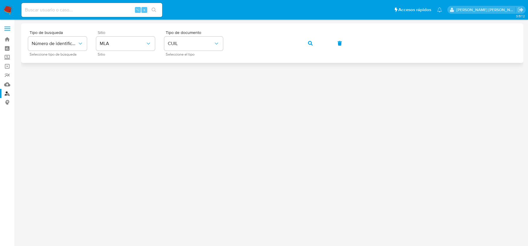
click at [321, 46] on div "Tipo de busqueda Número de identificación Seleccione tipo de búsqueda Sitio MLA…" at bounding box center [272, 42] width 488 height 25
click at [312, 45] on icon "button" at bounding box center [310, 43] width 5 height 5
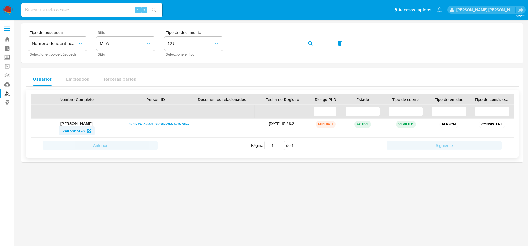
click at [76, 133] on span "2445665128" at bounding box center [73, 130] width 23 height 9
click at [302, 46] on button "button" at bounding box center [310, 43] width 20 height 14
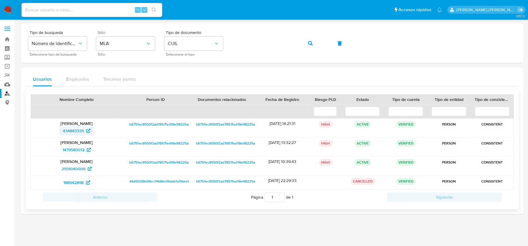
click at [71, 132] on span "434843335" at bounding box center [73, 130] width 21 height 9
click at [177, 40] on button "CUIL" at bounding box center [193, 44] width 59 height 14
click at [314, 39] on button "button" at bounding box center [310, 43] width 20 height 14
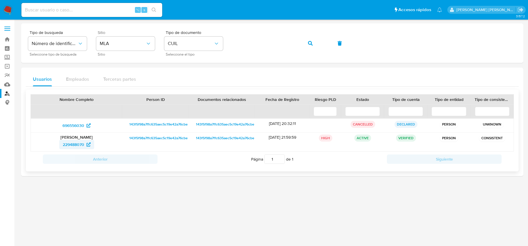
click at [71, 147] on span "229488070" at bounding box center [73, 144] width 21 height 9
click at [309, 37] on span "button" at bounding box center [310, 43] width 5 height 13
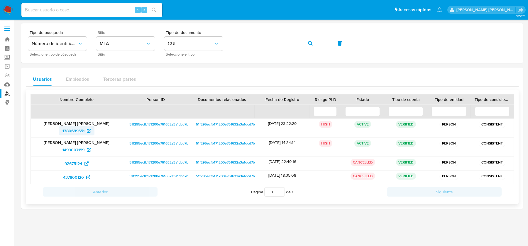
click at [72, 127] on span "1380689651" at bounding box center [73, 130] width 22 height 9
click at [68, 147] on span "1499007159" at bounding box center [73, 149] width 22 height 9
click at [308, 41] on icon "button" at bounding box center [310, 43] width 5 height 5
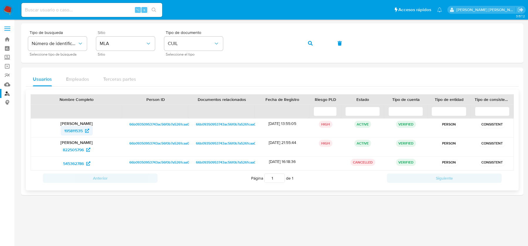
click at [78, 132] on span "195811535" at bounding box center [73, 130] width 18 height 9
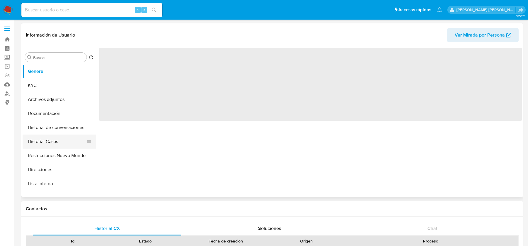
click at [53, 141] on button "Historial Casos" at bounding box center [57, 142] width 69 height 14
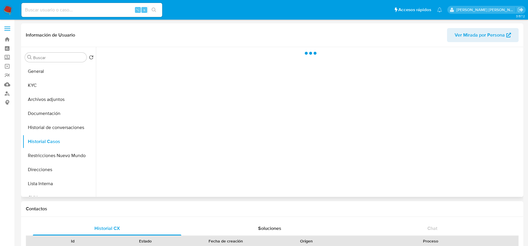
select select "10"
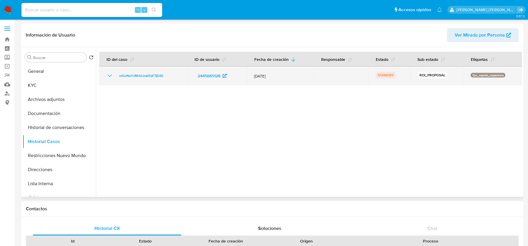
click at [110, 74] on icon "Mostrar/Ocultar" at bounding box center [109, 75] width 7 height 7
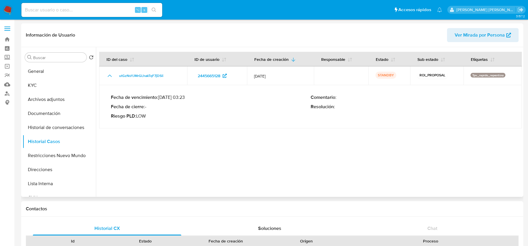
click at [473, 37] on span "Ver Mirada por Persona" at bounding box center [479, 35] width 50 height 14
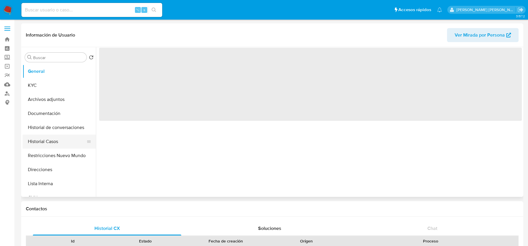
click at [63, 143] on button "Historial Casos" at bounding box center [57, 142] width 69 height 14
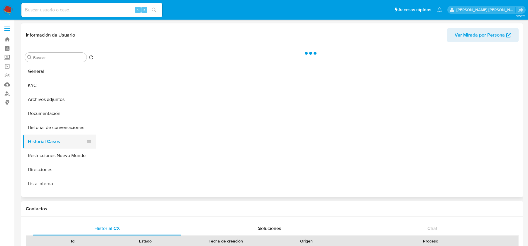
select select "10"
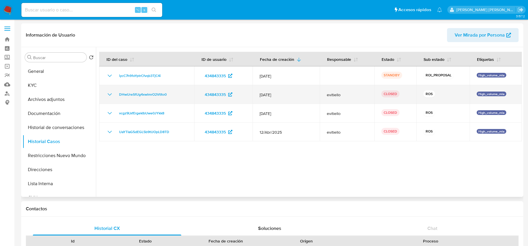
click at [109, 95] on icon "Mostrar/Ocultar" at bounding box center [110, 94] width 4 height 2
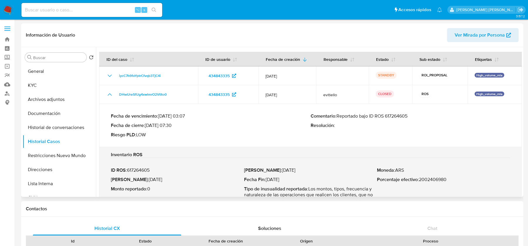
click at [397, 118] on p "Comentario : Reportado bajo ID ROS 617264605" at bounding box center [410, 116] width 200 height 6
drag, startPoint x: 338, startPoint y: 116, endPoint x: 427, endPoint y: 114, distance: 89.1
click at [427, 114] on p "Comentario : Reportado bajo ID ROS 617264605" at bounding box center [410, 116] width 200 height 6
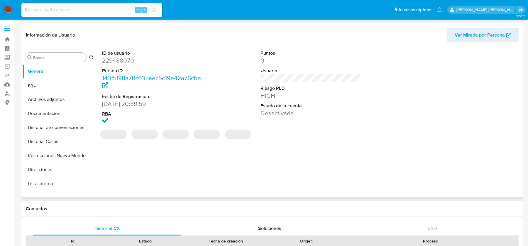
select select "10"
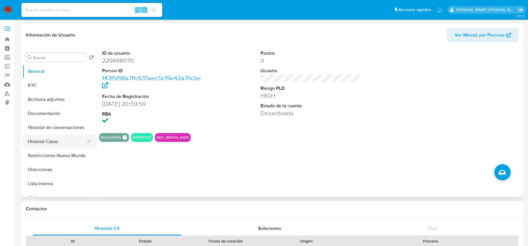
click at [56, 141] on button "Historial Casos" at bounding box center [57, 142] width 69 height 14
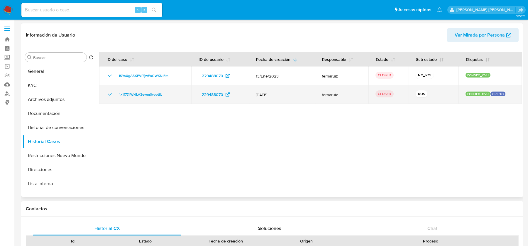
click at [107, 93] on icon "Mostrar/Ocultar" at bounding box center [109, 94] width 7 height 7
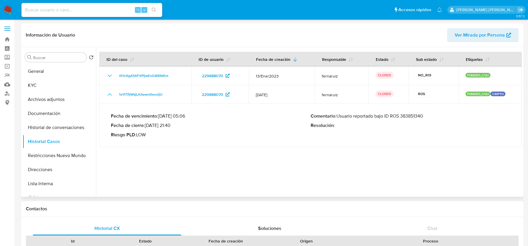
drag, startPoint x: 338, startPoint y: 116, endPoint x: 438, endPoint y: 116, distance: 99.9
click at [438, 116] on p "Comentario : Usuario reportado bajo ID ROS 383851340" at bounding box center [410, 116] width 200 height 6
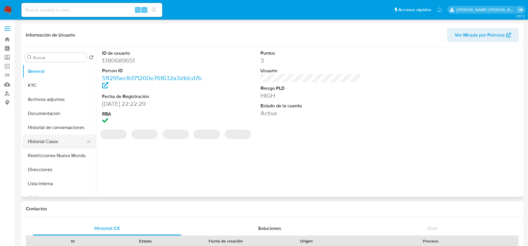
select select "10"
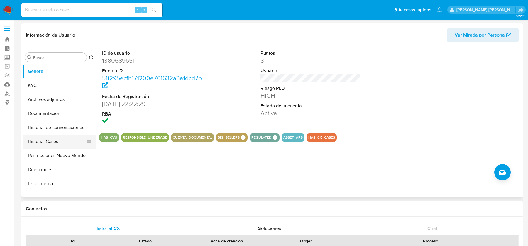
click at [47, 141] on button "Historial Casos" at bounding box center [57, 142] width 69 height 14
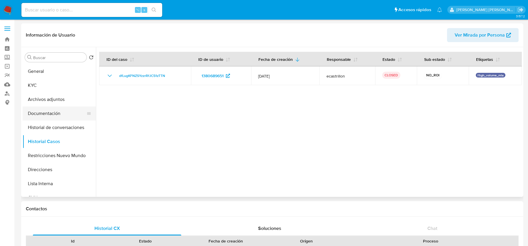
click at [47, 115] on button "Documentación" at bounding box center [57, 114] width 69 height 14
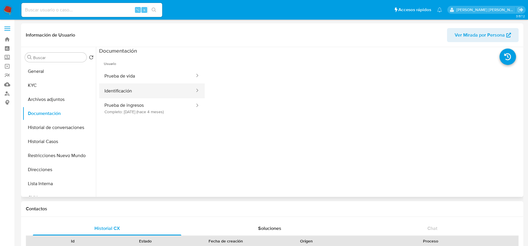
click at [141, 87] on button "Identificación" at bounding box center [147, 91] width 96 height 15
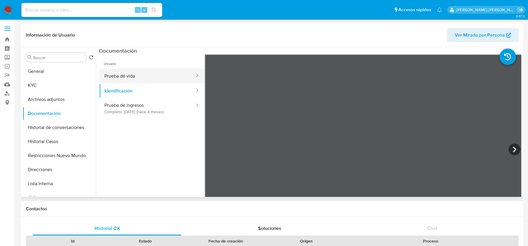
click at [137, 74] on button "Prueba de vida" at bounding box center [147, 76] width 96 height 15
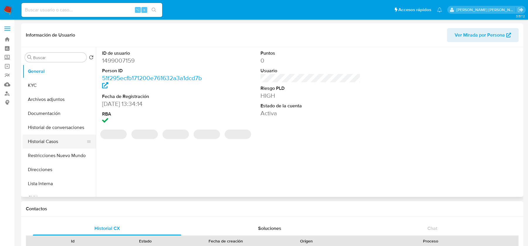
select select "10"
click at [61, 141] on button "Historial Casos" at bounding box center [57, 142] width 69 height 14
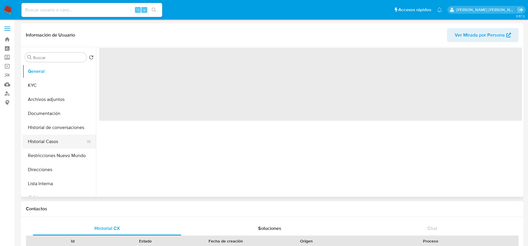
click at [49, 142] on button "Historial Casos" at bounding box center [57, 142] width 69 height 14
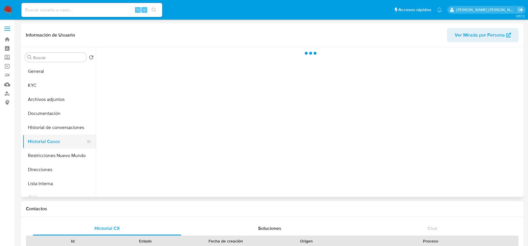
select select "10"
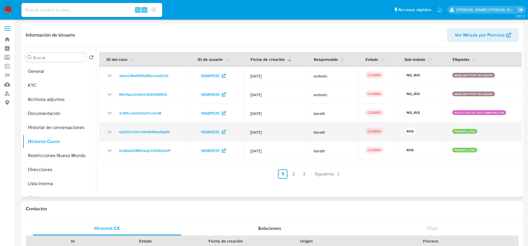
click at [109, 132] on icon "Mostrar/Ocultar" at bounding box center [110, 132] width 4 height 2
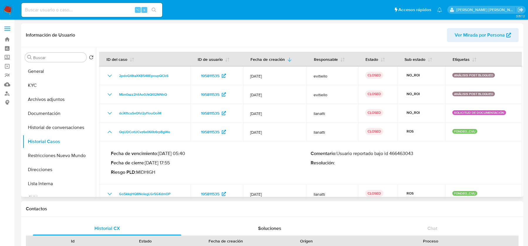
drag, startPoint x: 338, startPoint y: 154, endPoint x: 421, endPoint y: 152, distance: 83.3
click at [421, 152] on p "Comentario : Usuario reportado bajo id 466463043" at bounding box center [410, 154] width 200 height 6
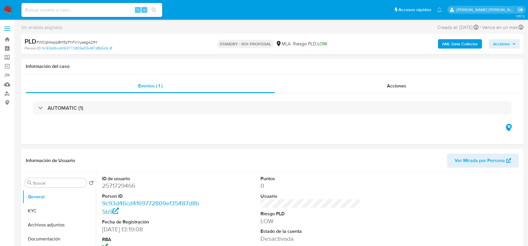
select select "10"
click at [10, 8] on img at bounding box center [8, 10] width 10 height 10
